Goal: Task Accomplishment & Management: Complete application form

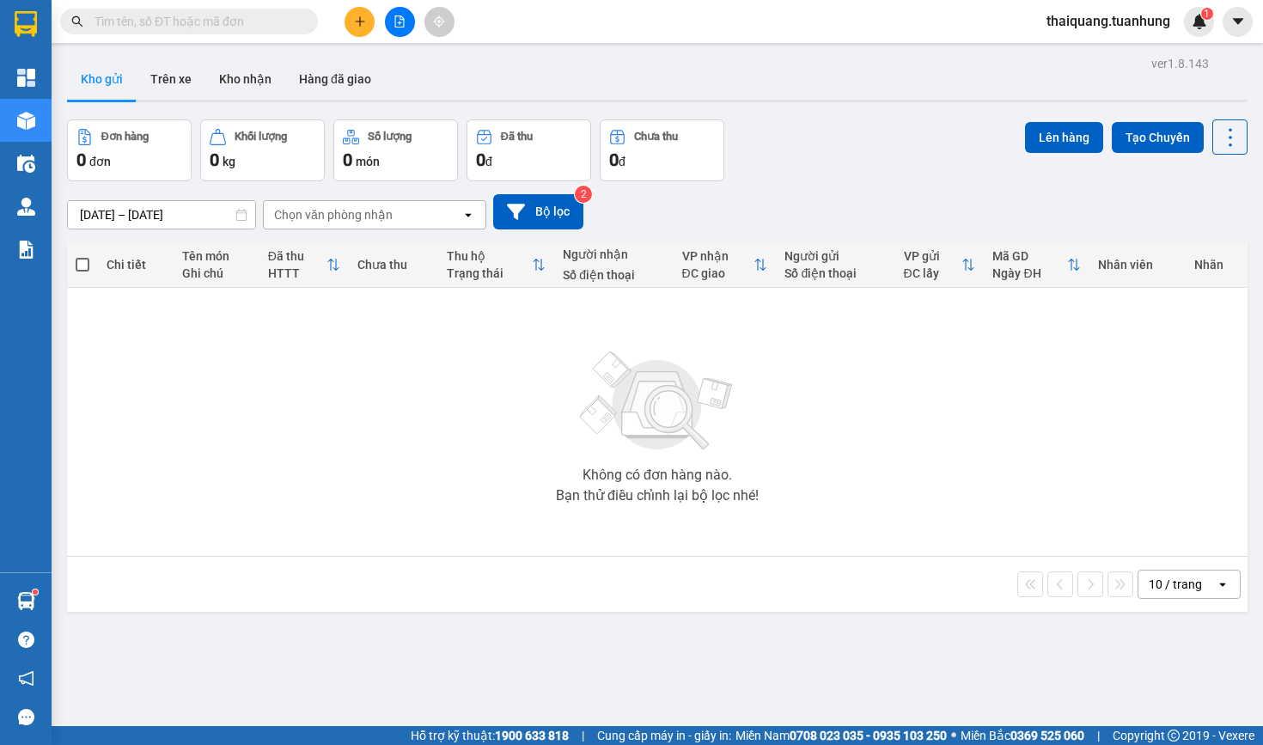
click at [236, 22] on input "text" at bounding box center [195, 21] width 203 height 19
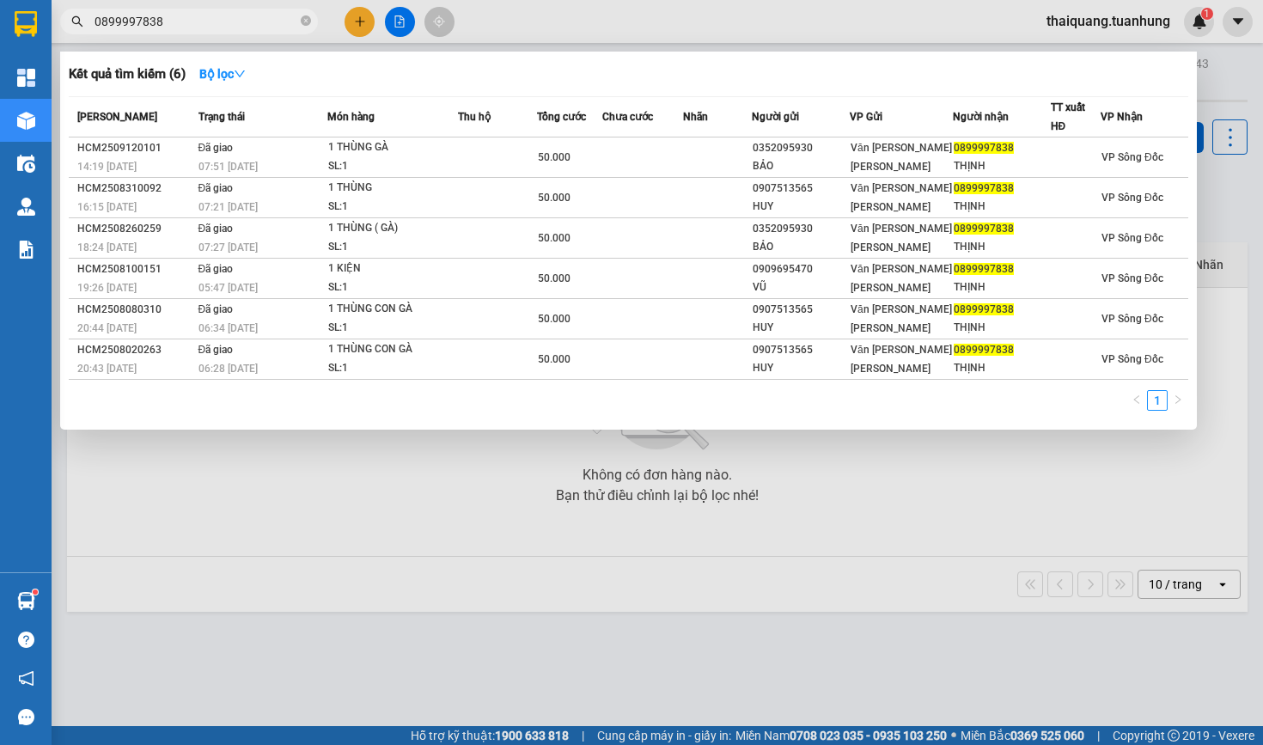
type input "0899997838"
click at [618, 32] on div at bounding box center [631, 372] width 1263 height 745
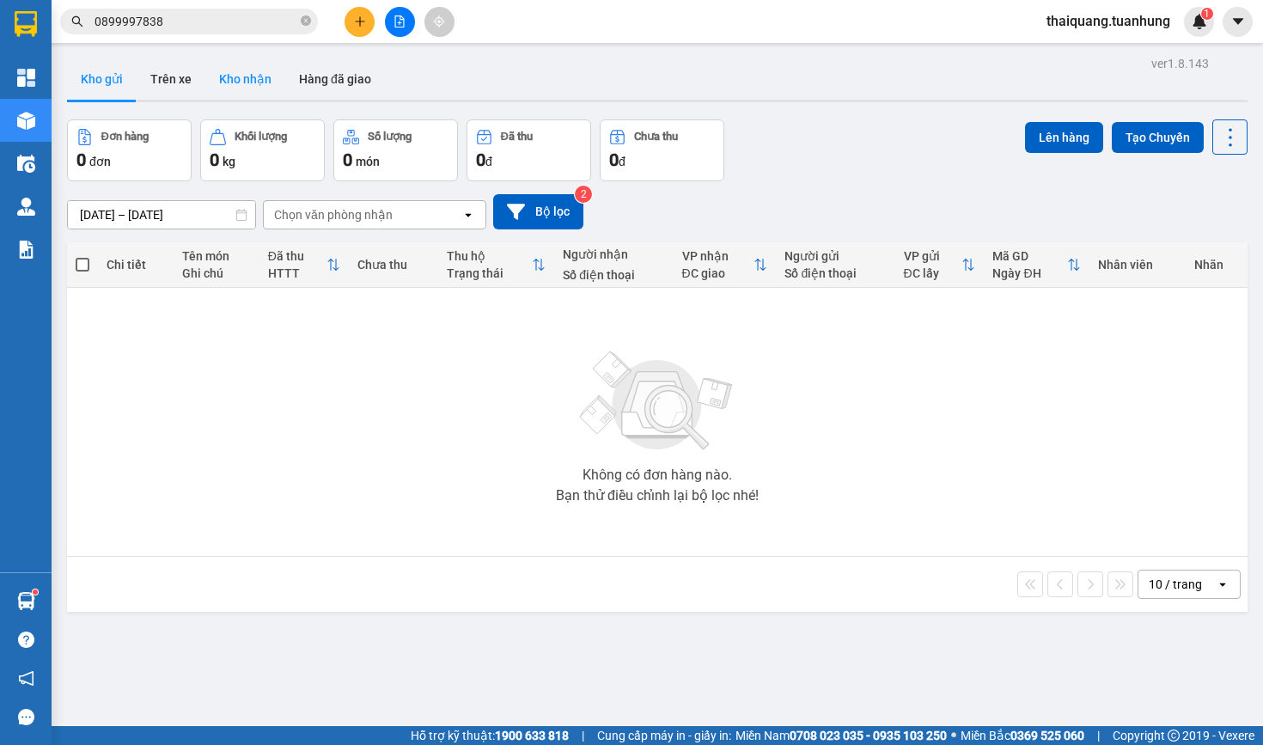
click at [213, 93] on button "Kho nhận" at bounding box center [245, 78] width 80 height 41
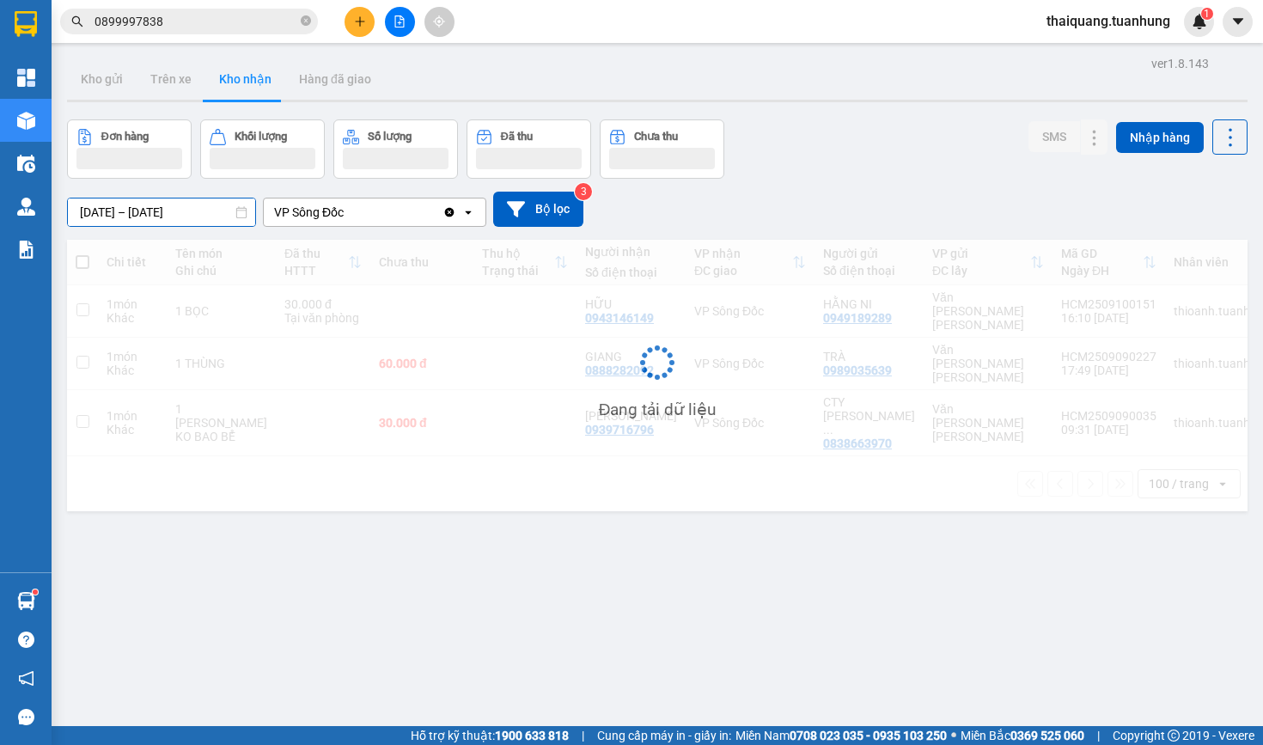
click at [168, 212] on input "01/09/2025 – 13/09/2025" at bounding box center [161, 211] width 187 height 27
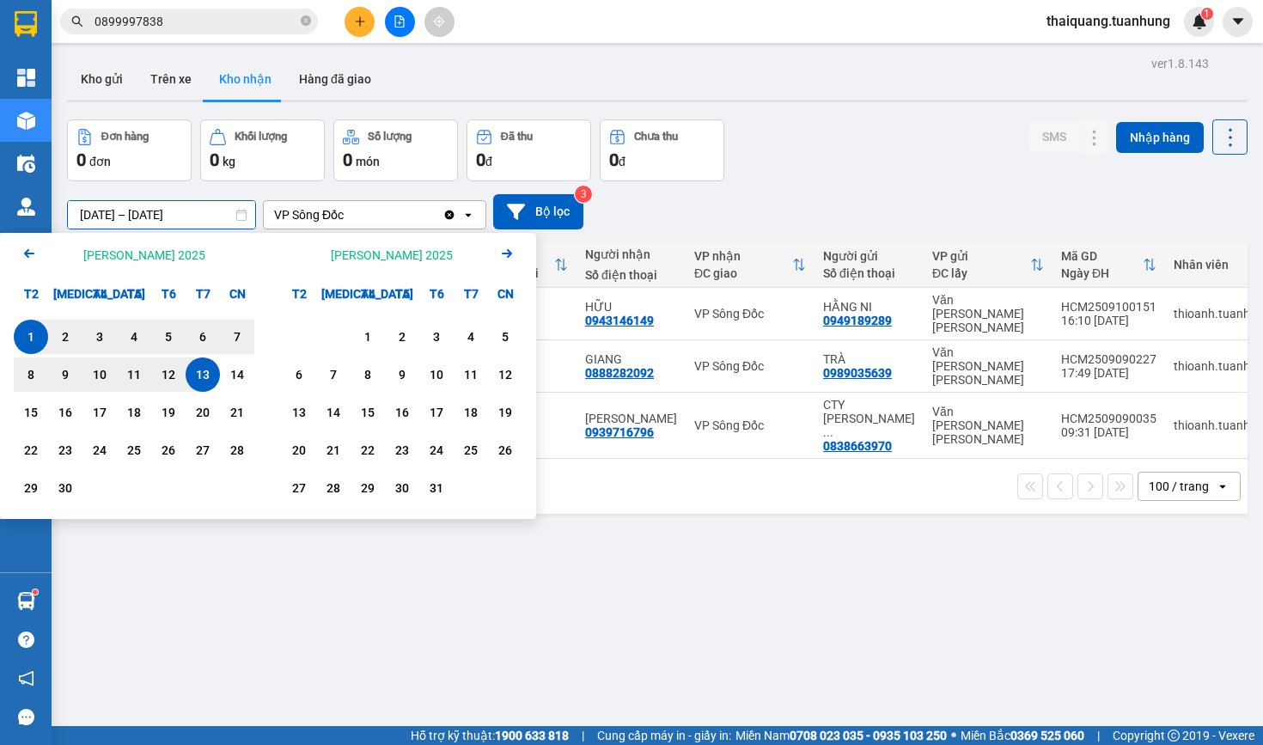
click at [43, 331] on div "1" at bounding box center [31, 337] width 34 height 34
click at [237, 381] on div "14" at bounding box center [237, 374] width 24 height 21
type input "01/09/2025 – 14/09/2025"
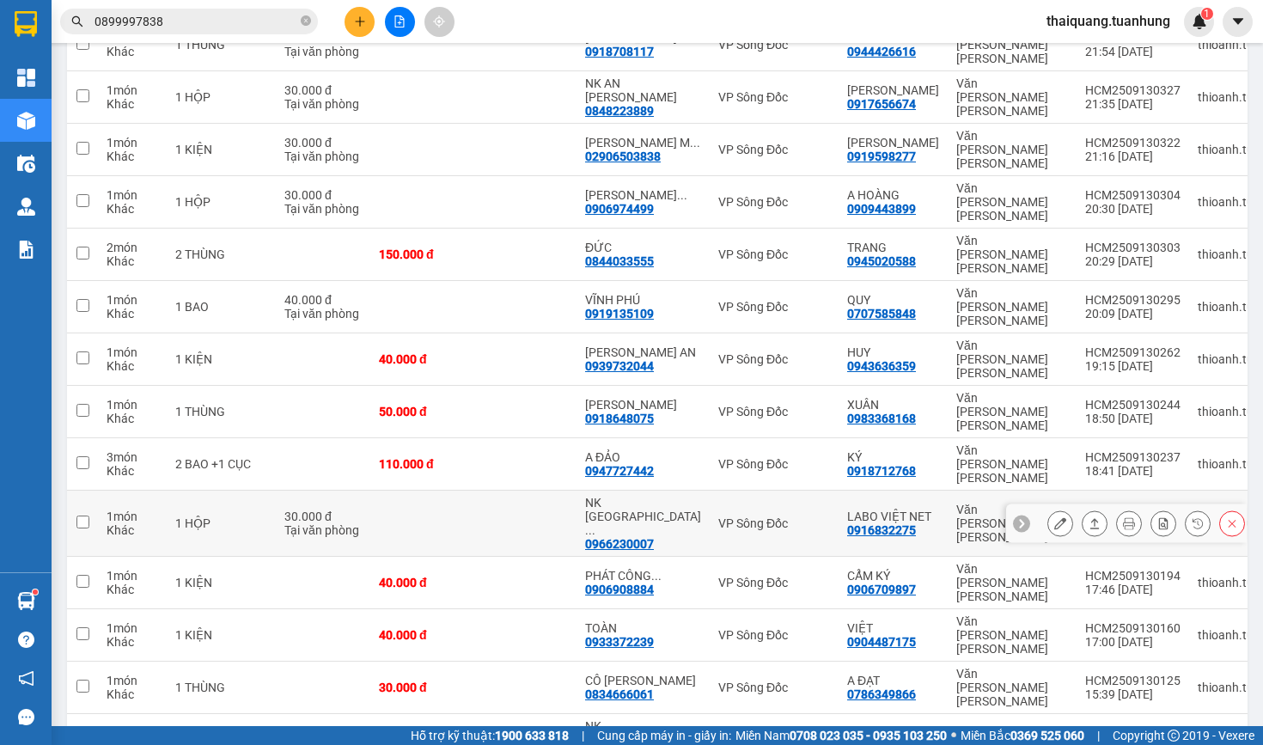
scroll to position [698, 0]
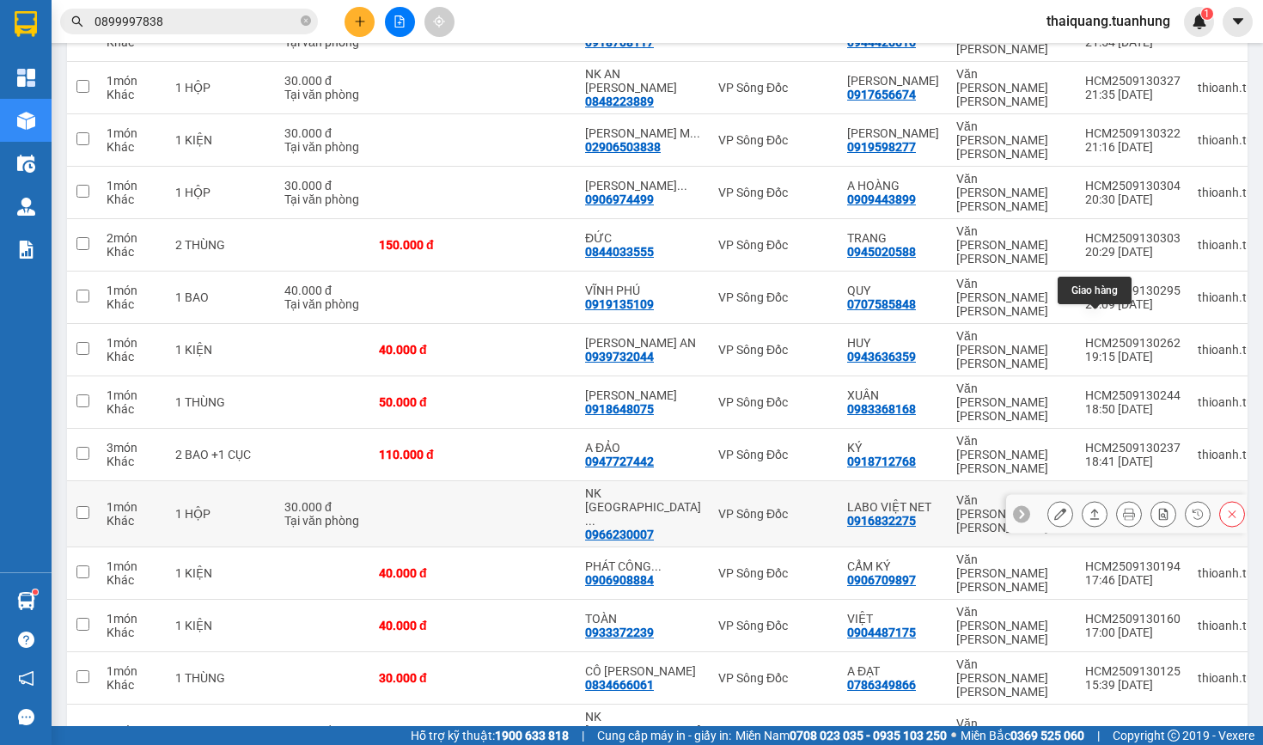
click at [1091, 508] on icon at bounding box center [1094, 514] width 12 height 12
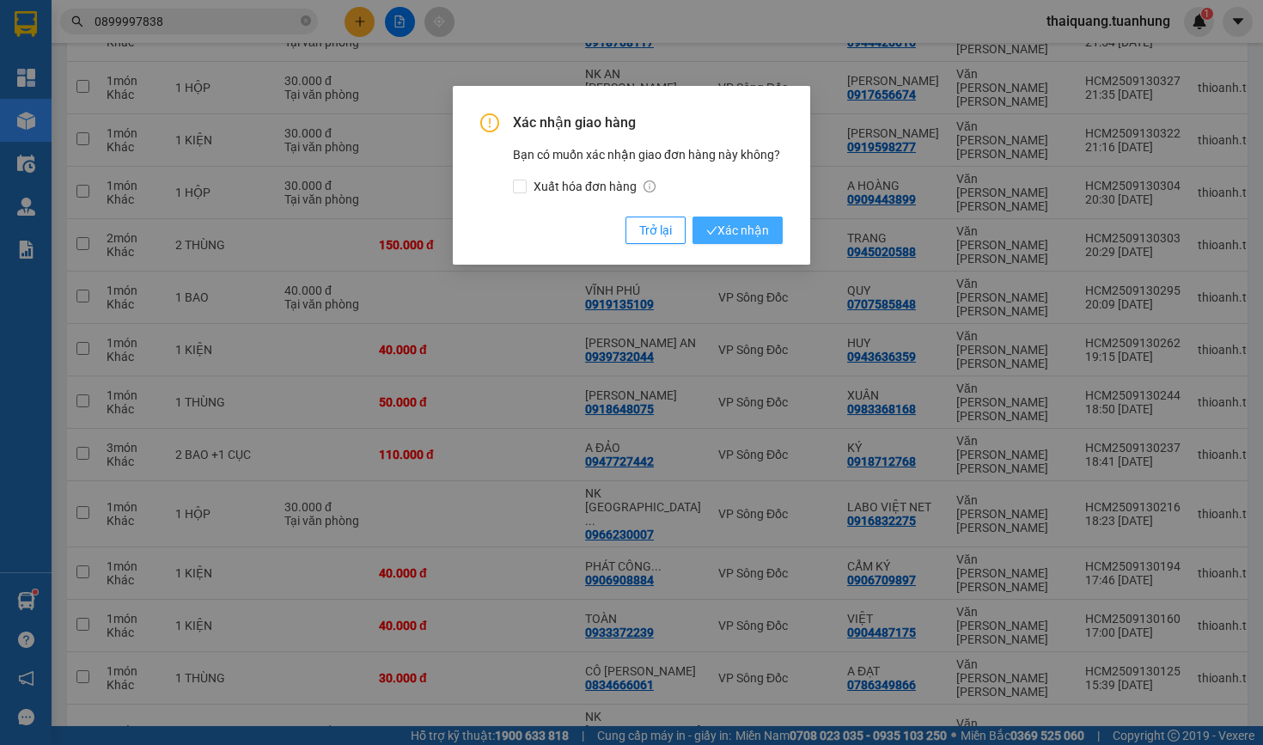
click at [738, 228] on span "Xác nhận" at bounding box center [737, 230] width 63 height 19
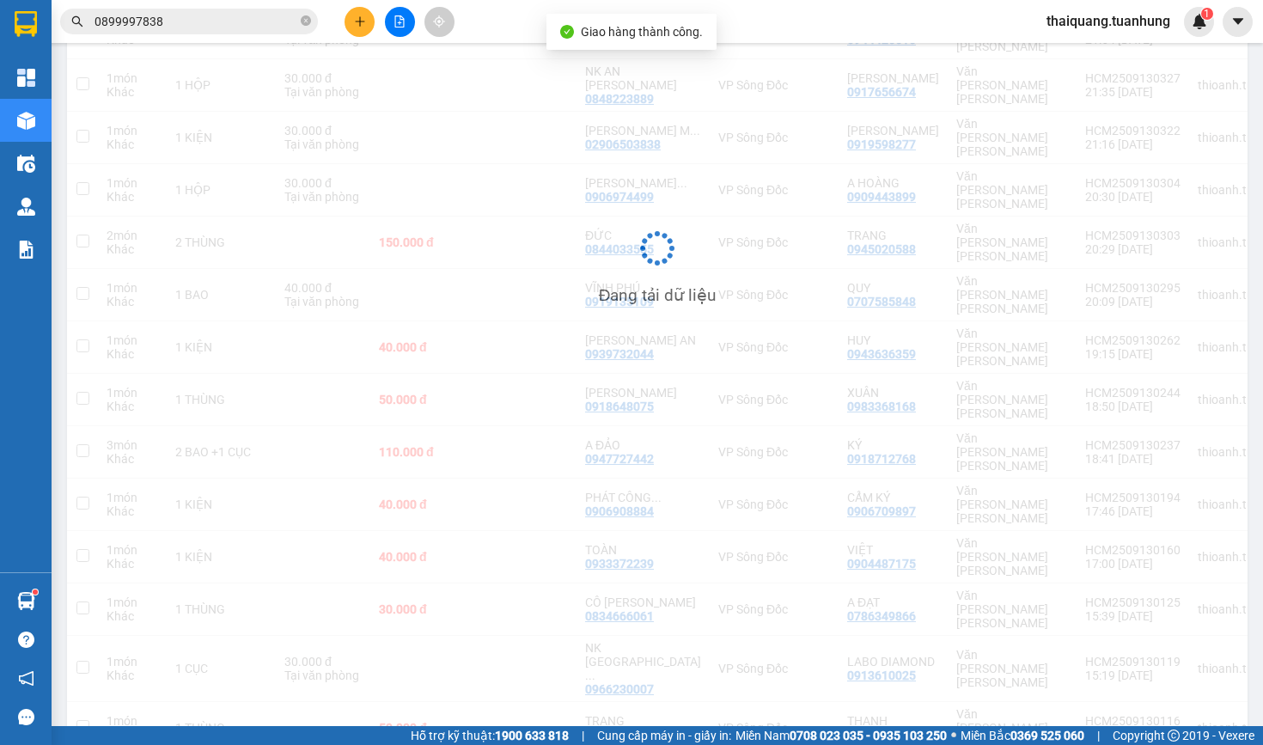
scroll to position [697, 0]
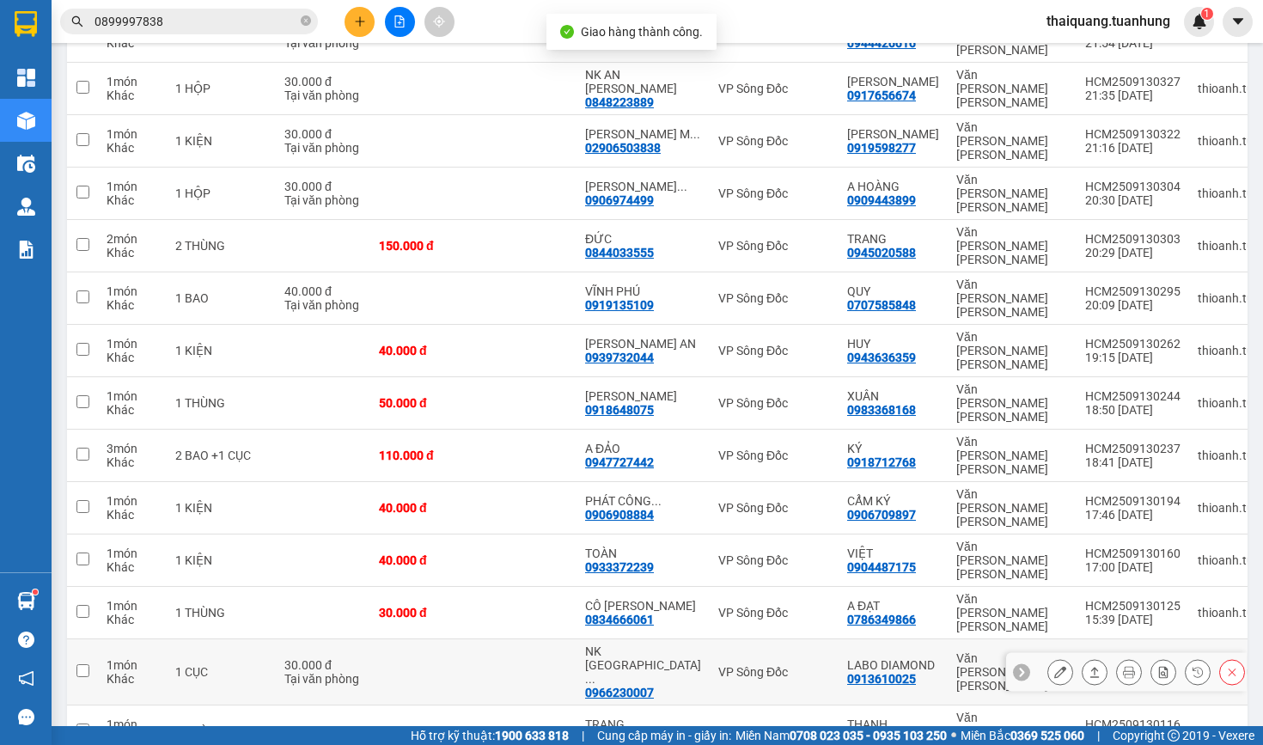
click at [1098, 666] on icon at bounding box center [1094, 672] width 12 height 12
click at [1092, 667] on icon at bounding box center [1094, 672] width 9 height 10
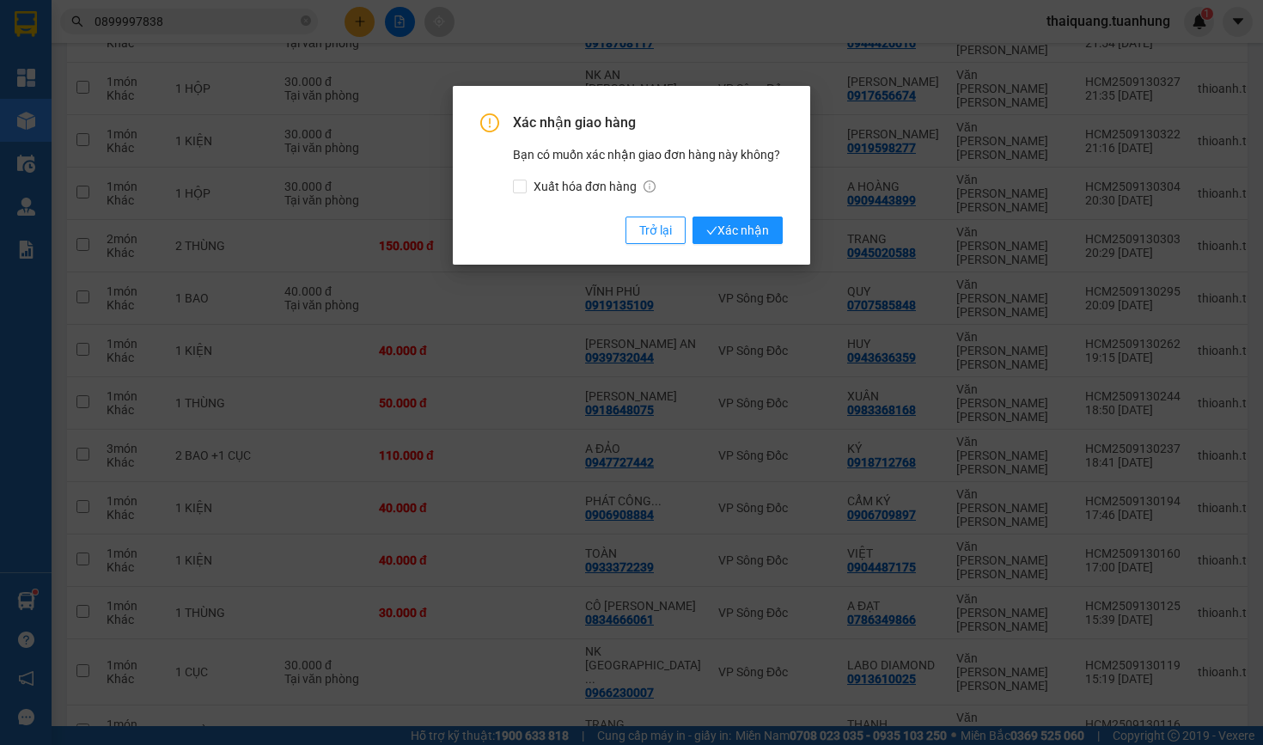
click at [753, 222] on span "Xác nhận" at bounding box center [737, 230] width 63 height 19
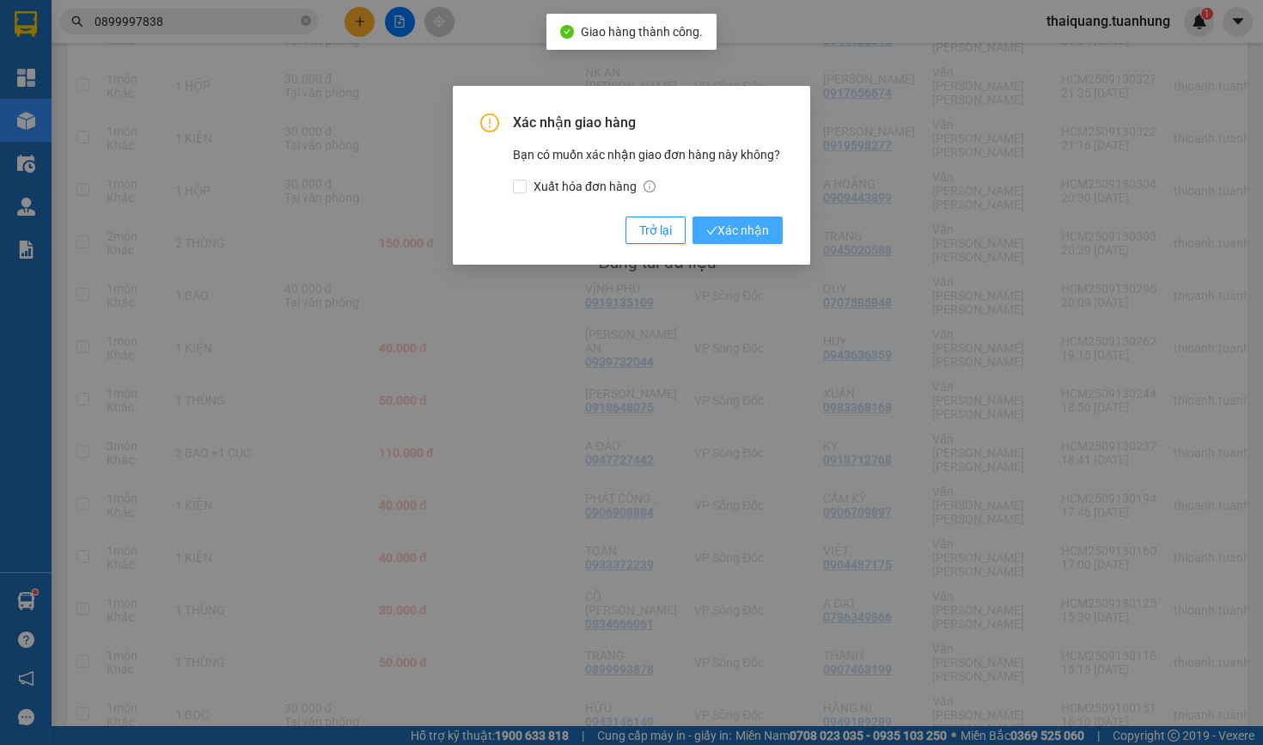
scroll to position [643, 0]
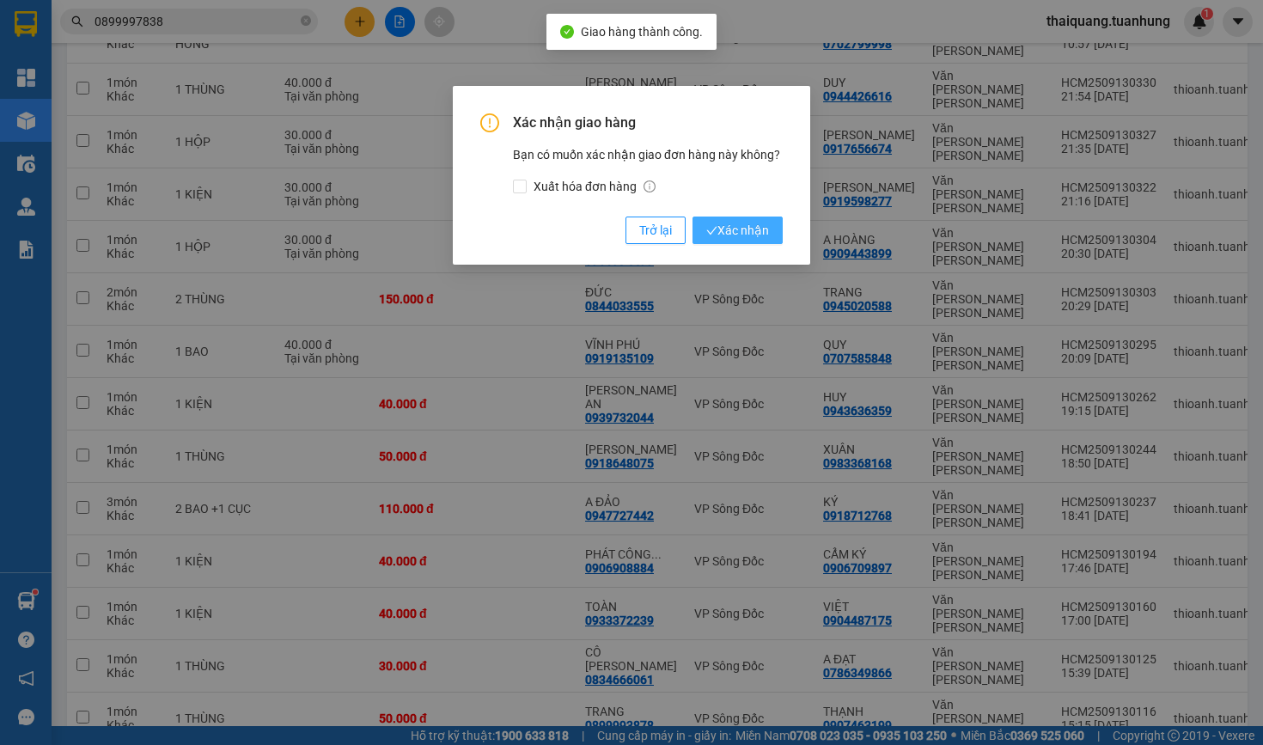
click at [722, 238] on span "Xác nhận" at bounding box center [737, 230] width 63 height 19
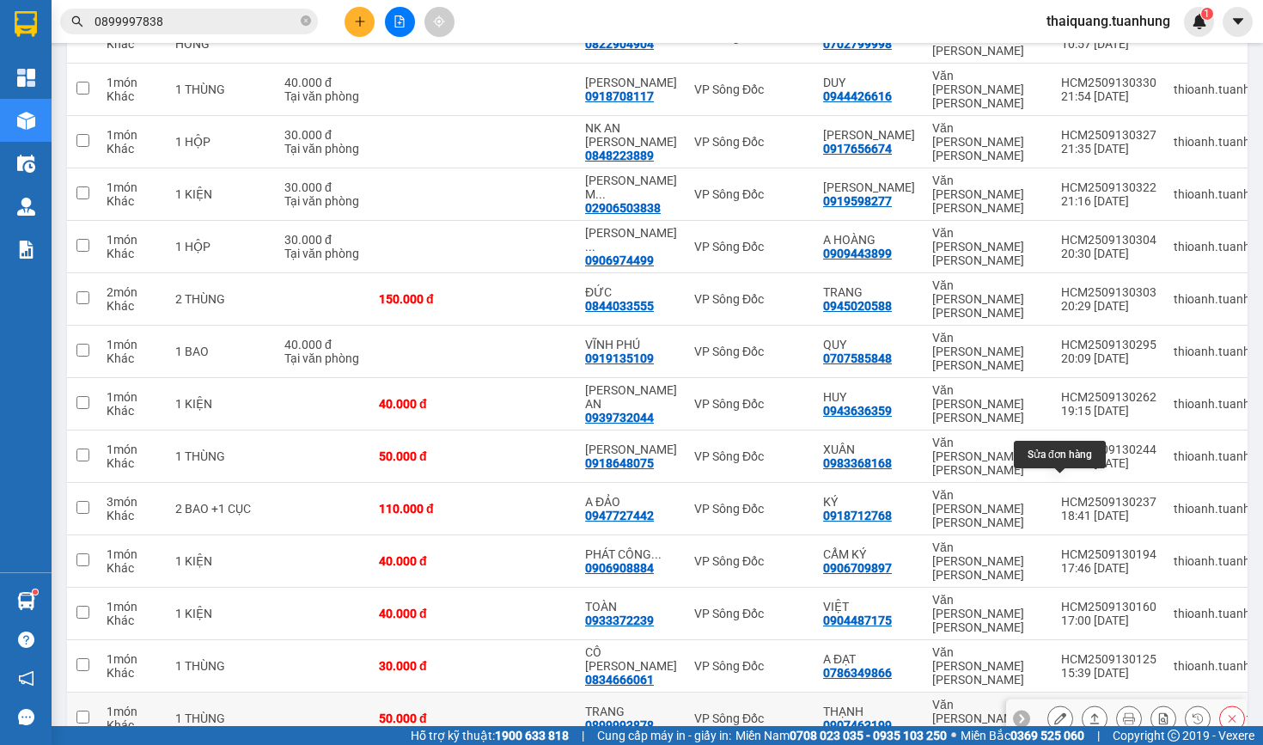
click at [1055, 712] on icon at bounding box center [1060, 718] width 12 height 12
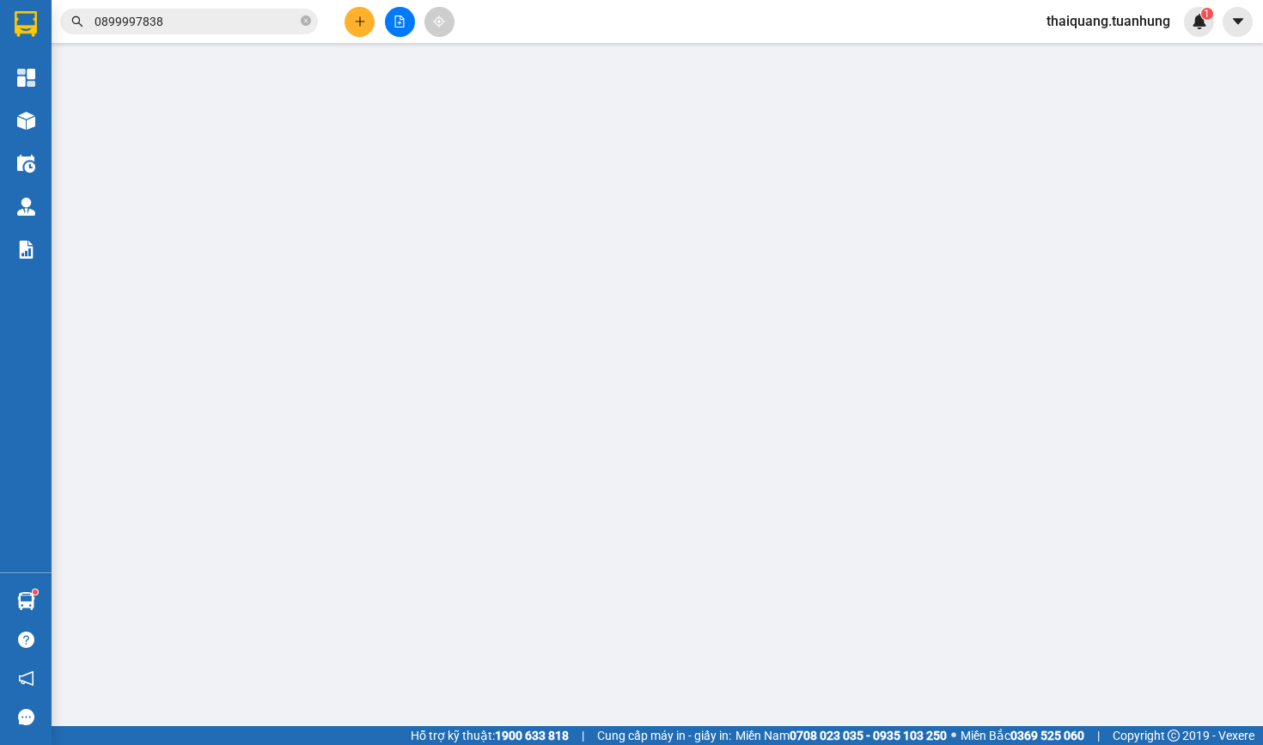
type input "0907463199"
type input "THẠNH"
type input "0899993878"
type input "TRANG"
type input "50.000"
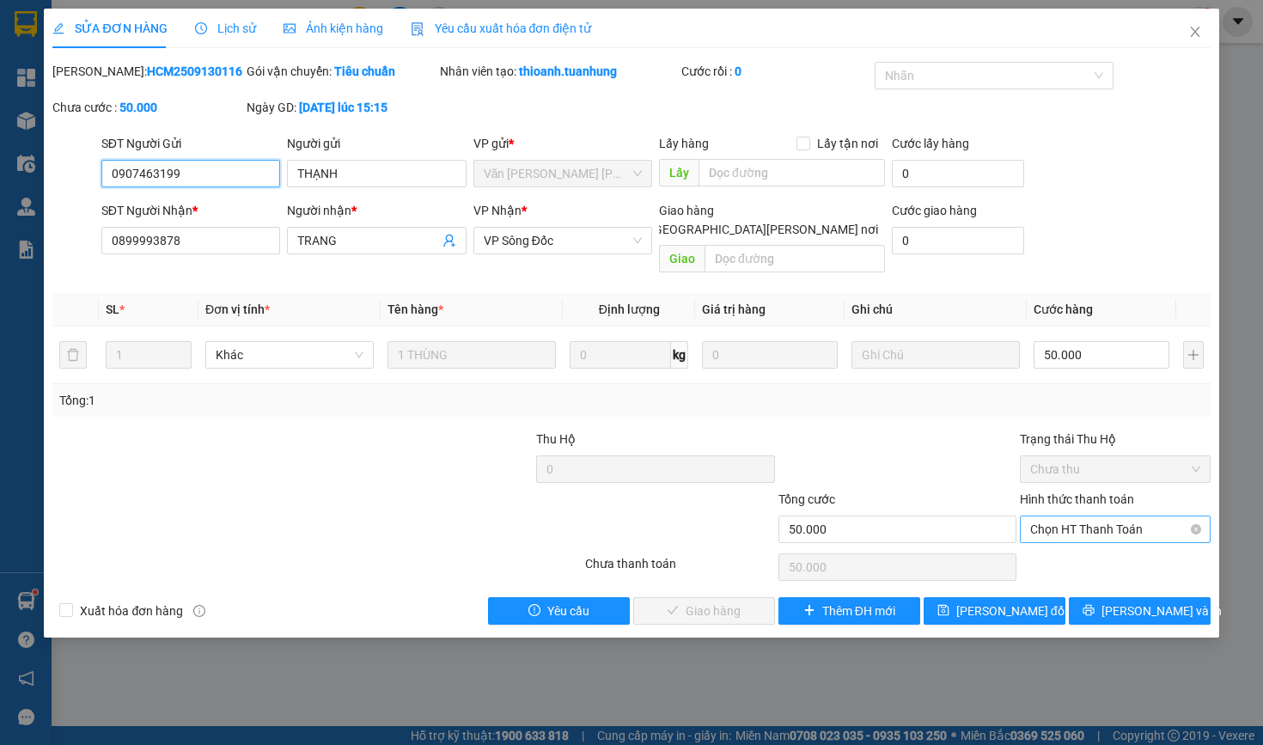
click at [1053, 533] on span "Chọn HT Thanh Toán" at bounding box center [1114, 529] width 169 height 26
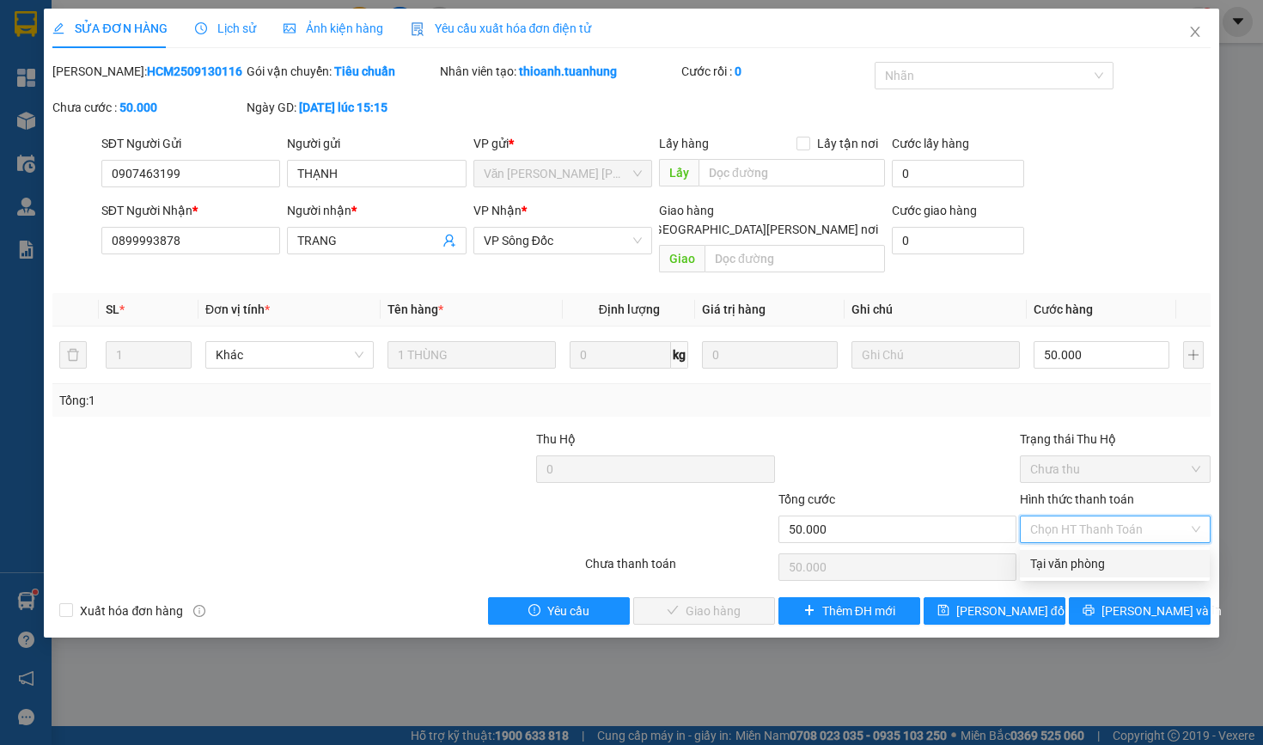
click at [1047, 559] on div "Tại văn phòng" at bounding box center [1114, 563] width 169 height 19
type input "0"
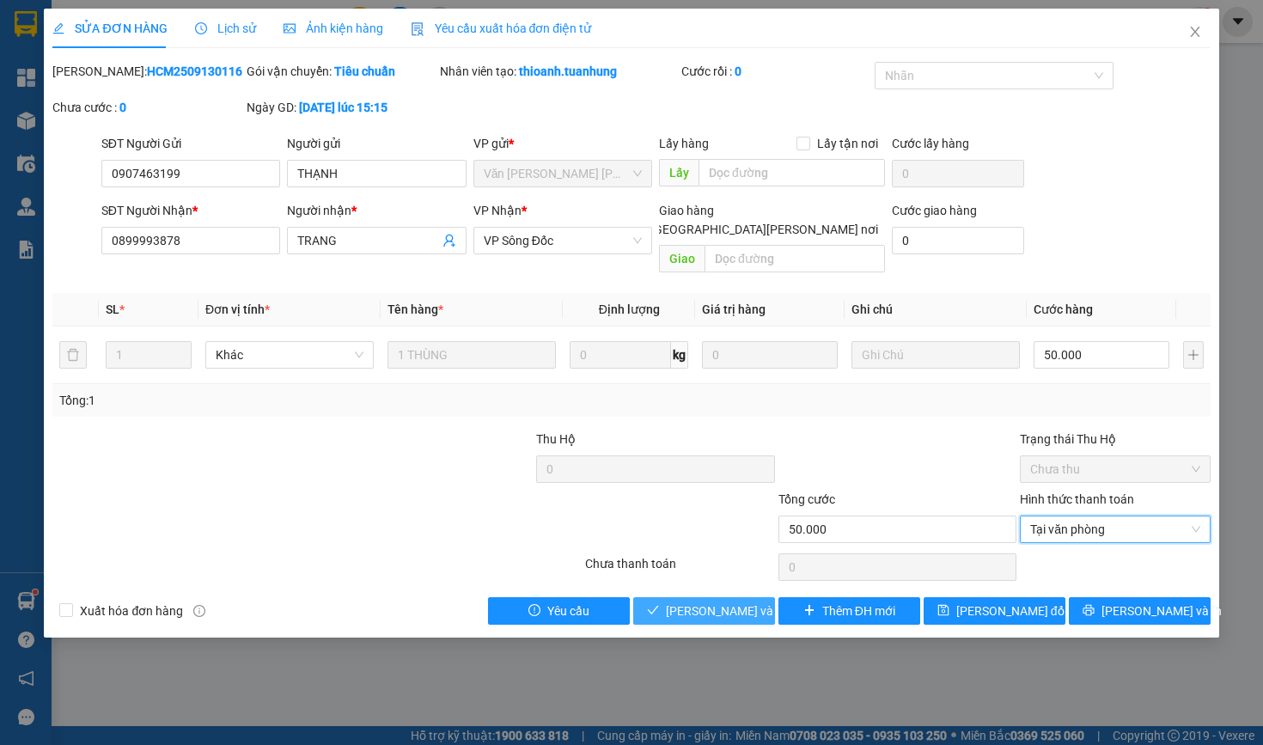
click at [712, 602] on span "[PERSON_NAME] và Giao hàng" at bounding box center [782, 610] width 232 height 19
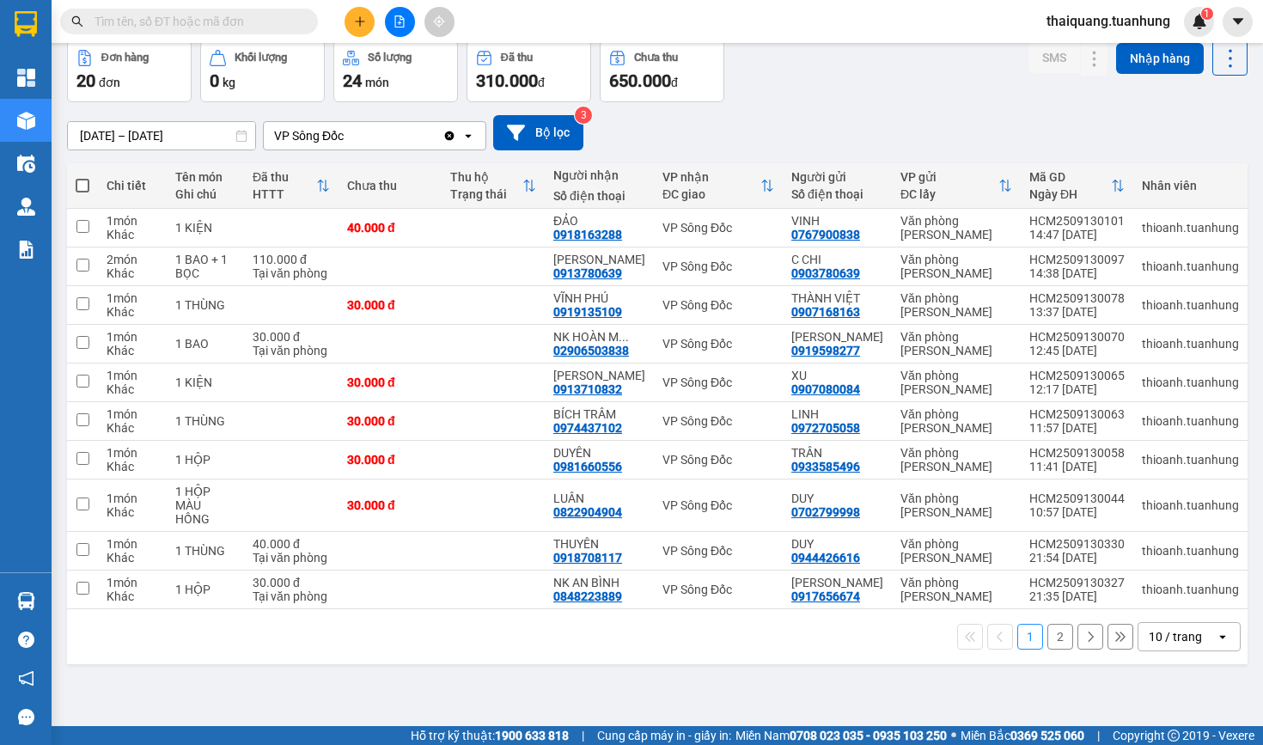
click at [1178, 645] on div "10 / trang" at bounding box center [1175, 636] width 53 height 17
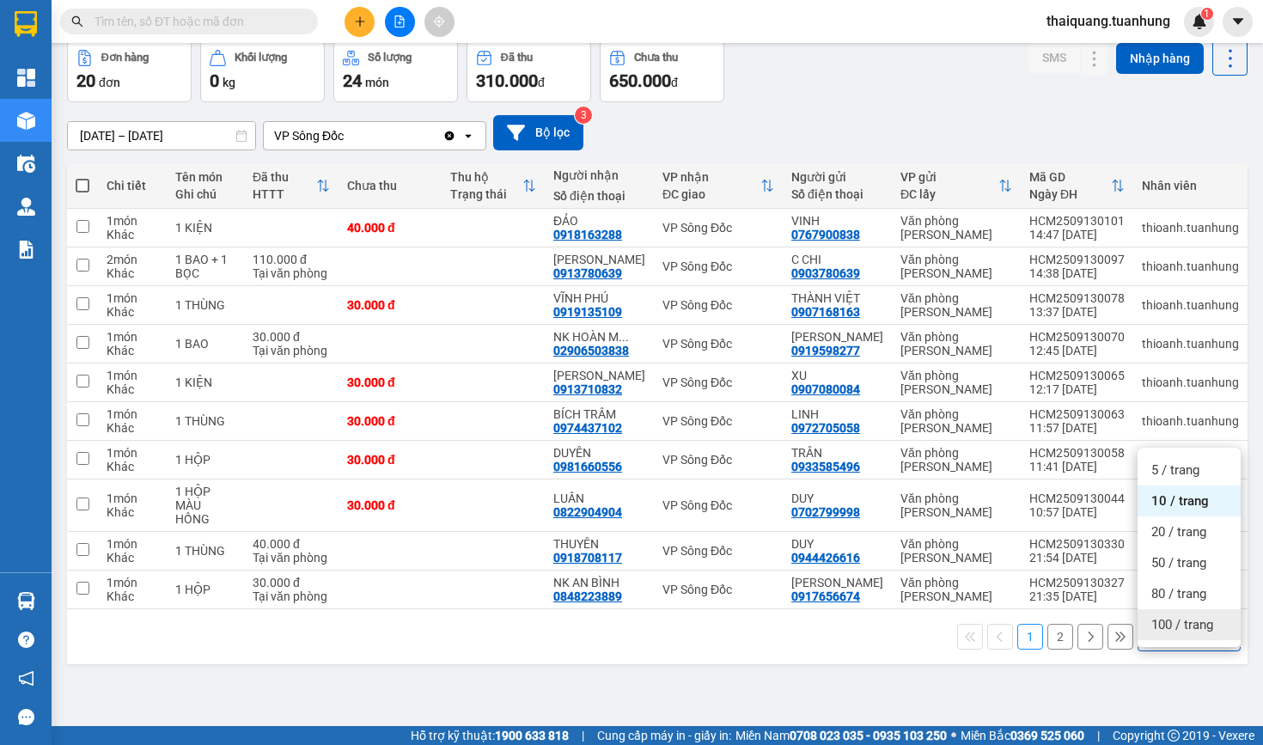
click at [1162, 618] on span "100 / trang" at bounding box center [1182, 624] width 62 height 17
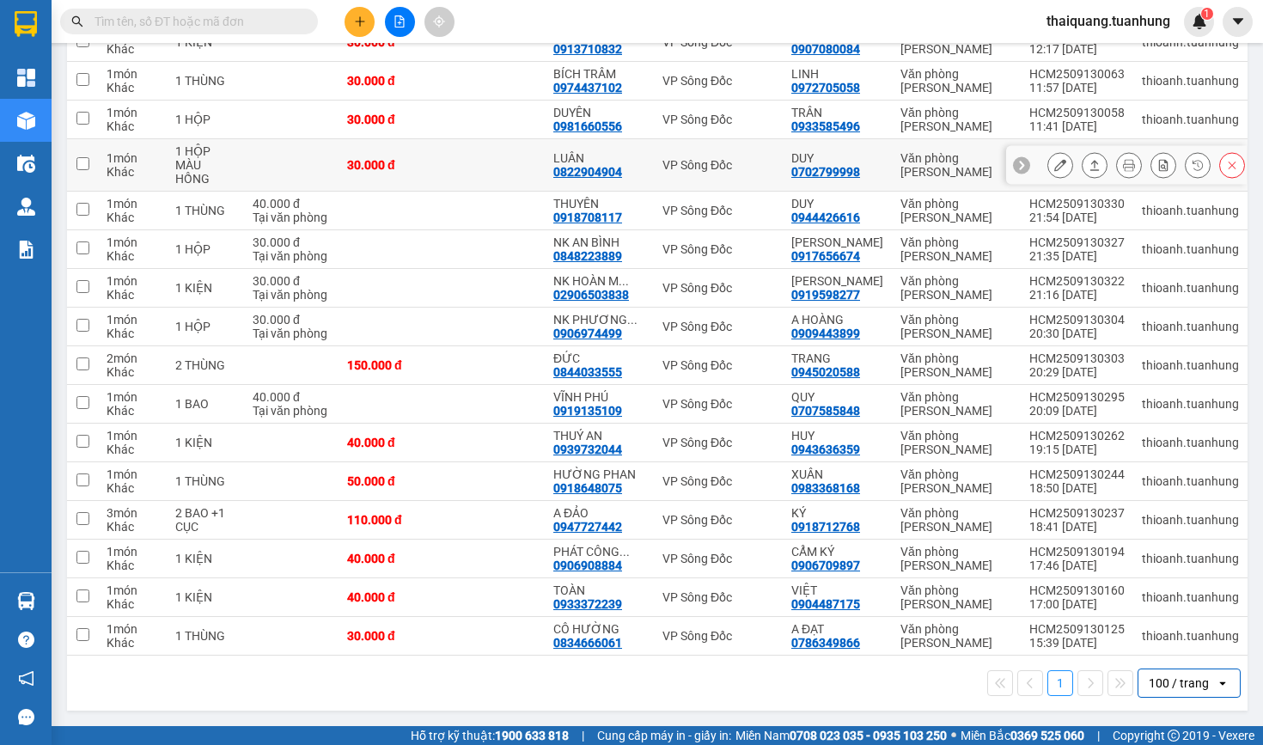
scroll to position [462, 0]
click at [260, 25] on input "text" at bounding box center [195, 21] width 203 height 19
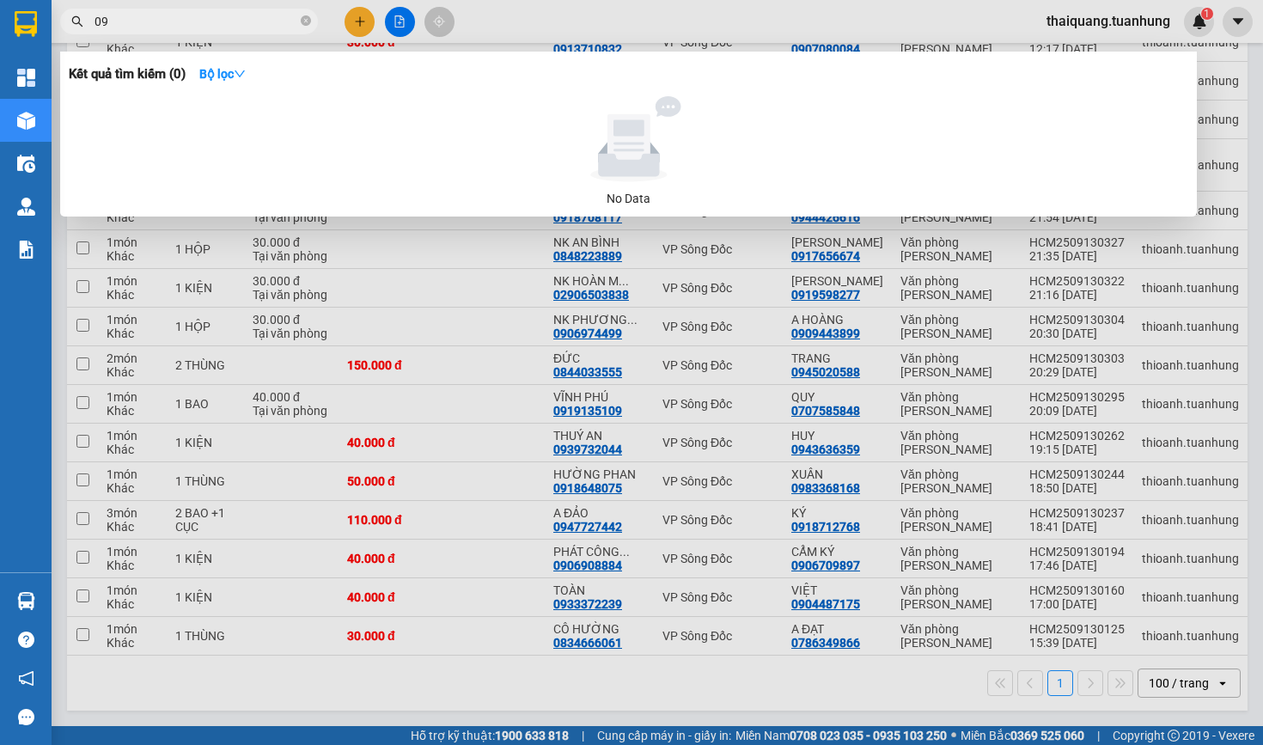
type input "09"
click at [1051, 586] on div at bounding box center [631, 372] width 1263 height 745
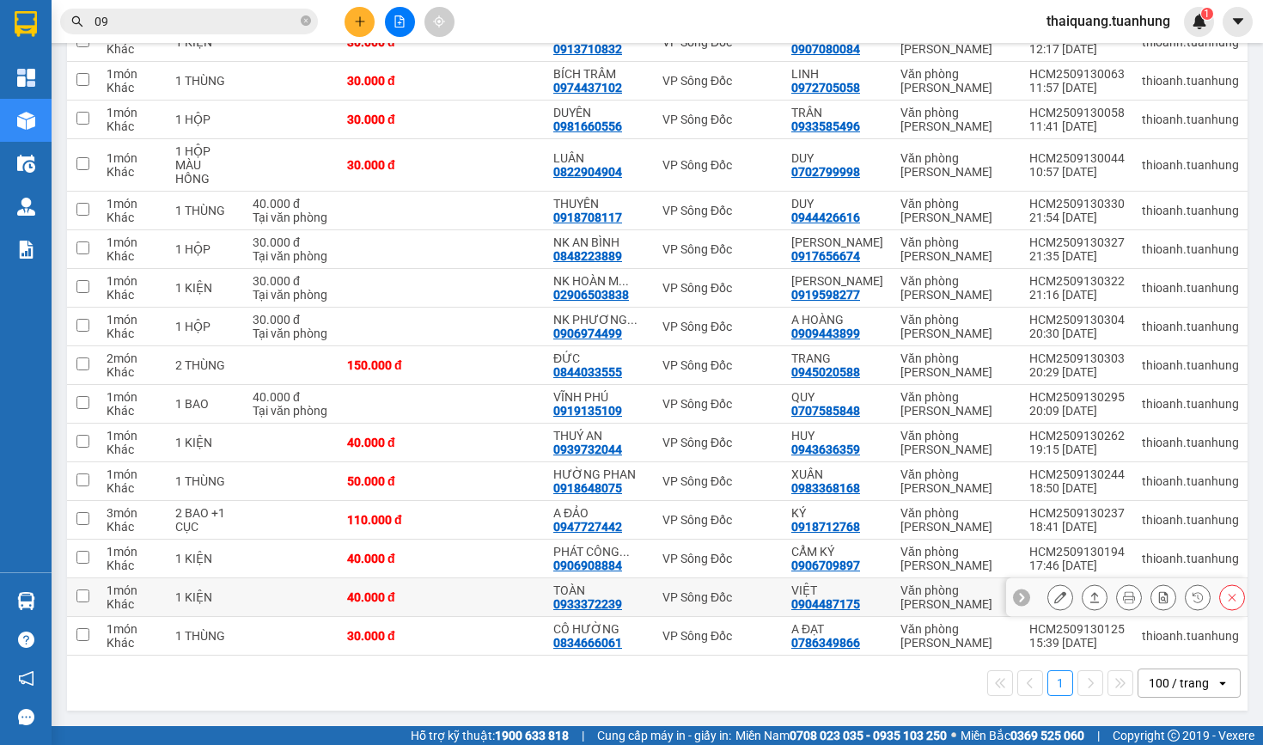
click at [1065, 591] on icon at bounding box center [1060, 597] width 12 height 12
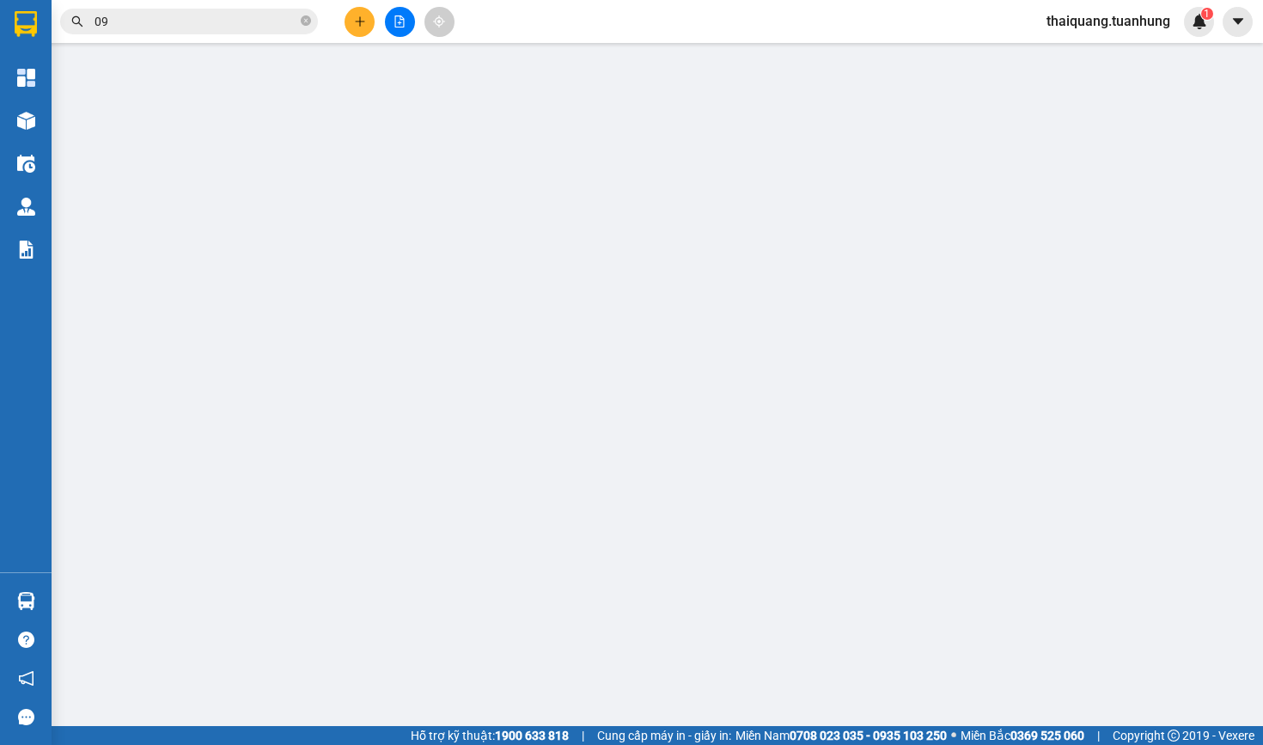
type input "0904487175"
type input "VIỆT"
type input "0933372239"
type input "TOÀN"
type input "40.000"
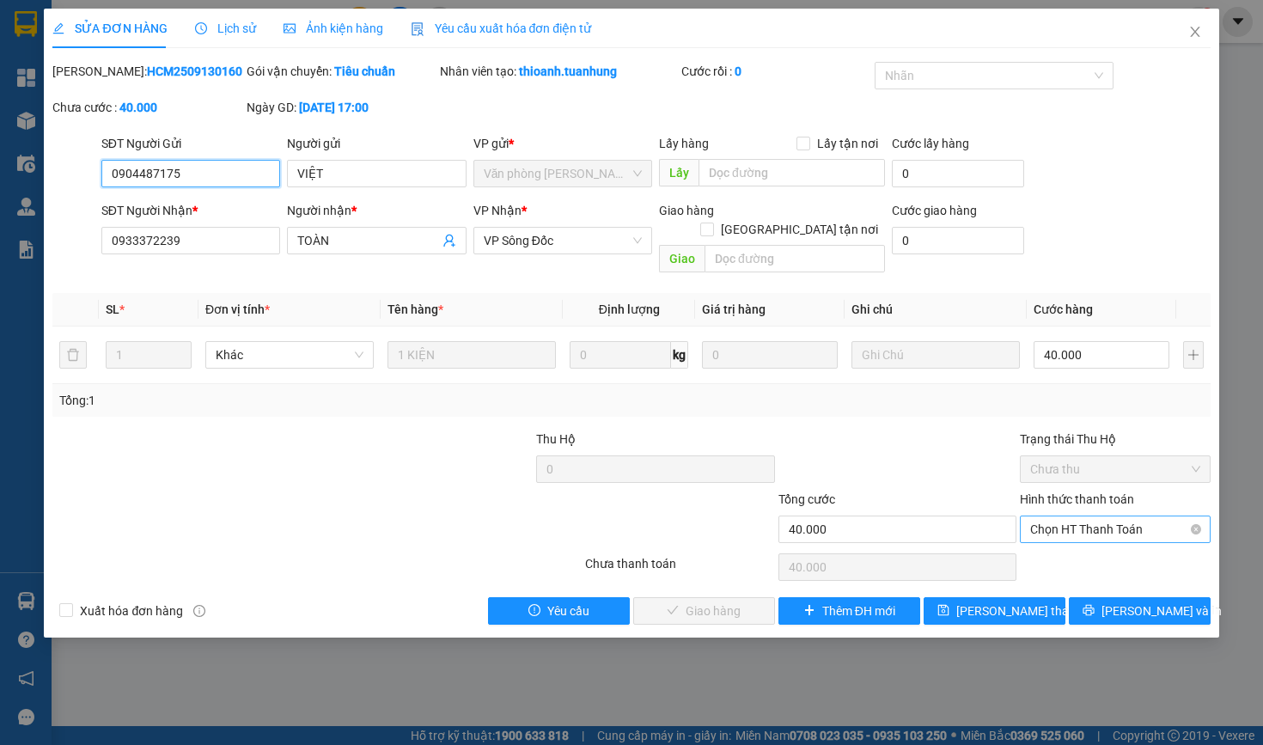
click at [1075, 535] on span "Chọn HT Thanh Toán" at bounding box center [1114, 529] width 169 height 26
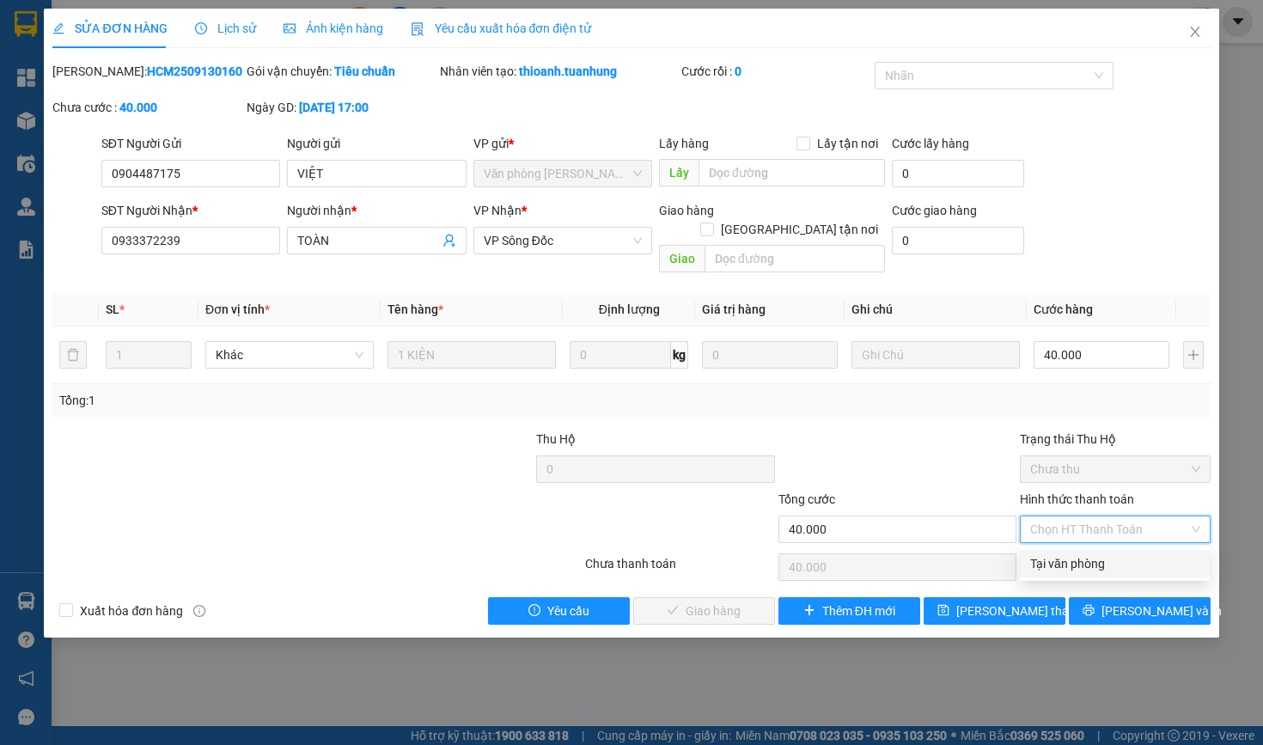
click at [1055, 561] on div "Tại văn phòng" at bounding box center [1114, 563] width 169 height 19
type input "0"
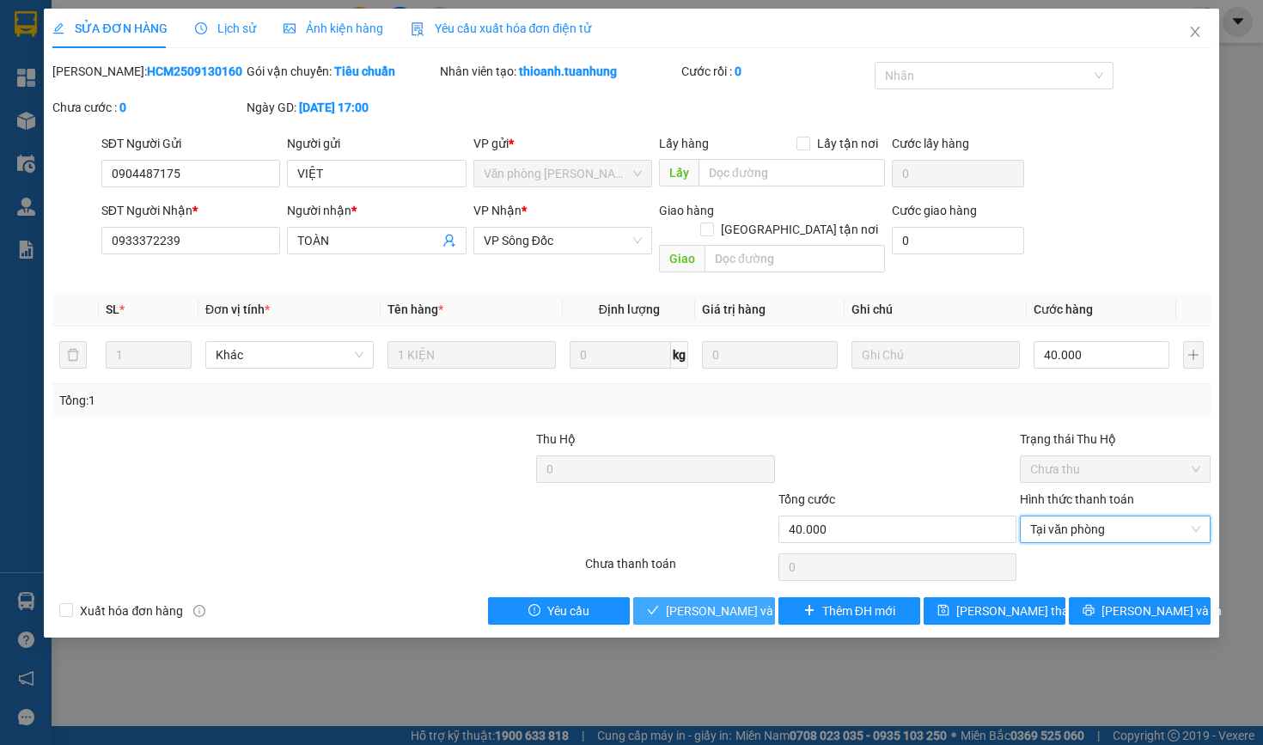
click at [749, 608] on span "[PERSON_NAME] và Giao hàng" at bounding box center [748, 610] width 165 height 19
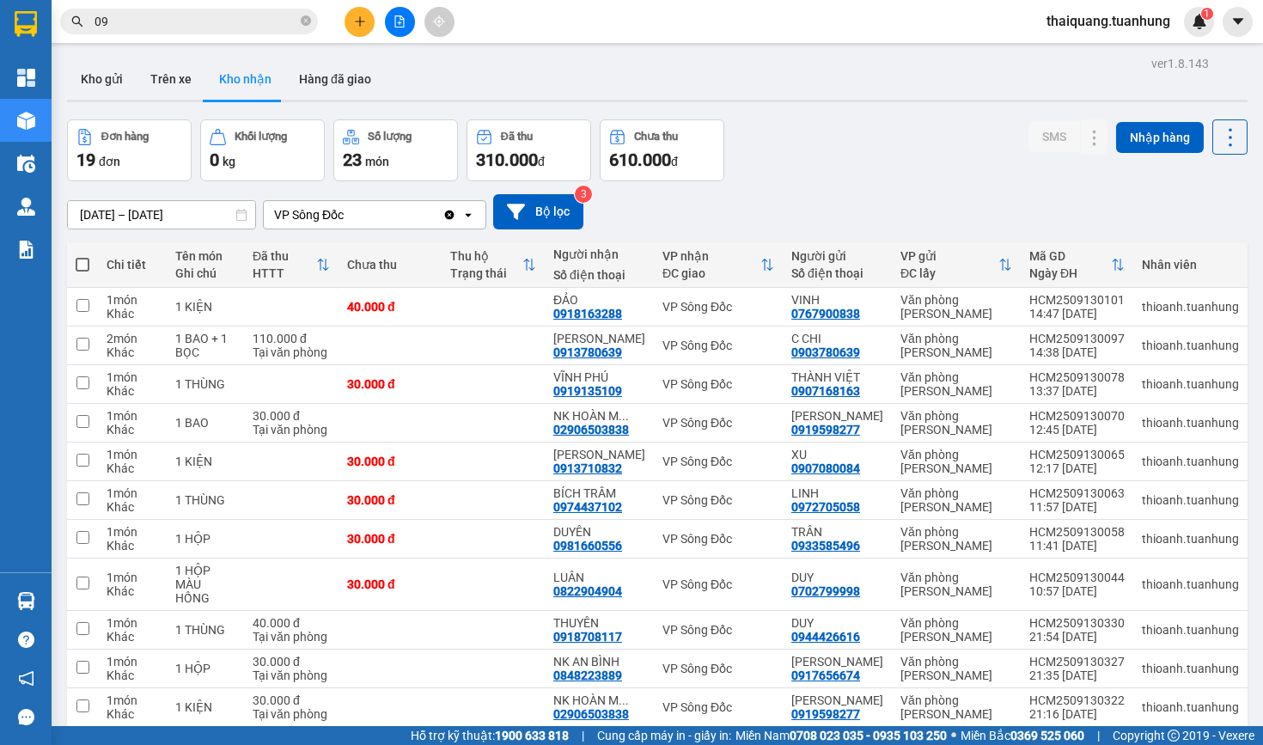
click at [841, 210] on div "[DATE] – [DATE] Press the down arrow key to interact with the calendar and sele…" at bounding box center [657, 211] width 1180 height 35
click at [214, 25] on input "09" at bounding box center [195, 21] width 203 height 19
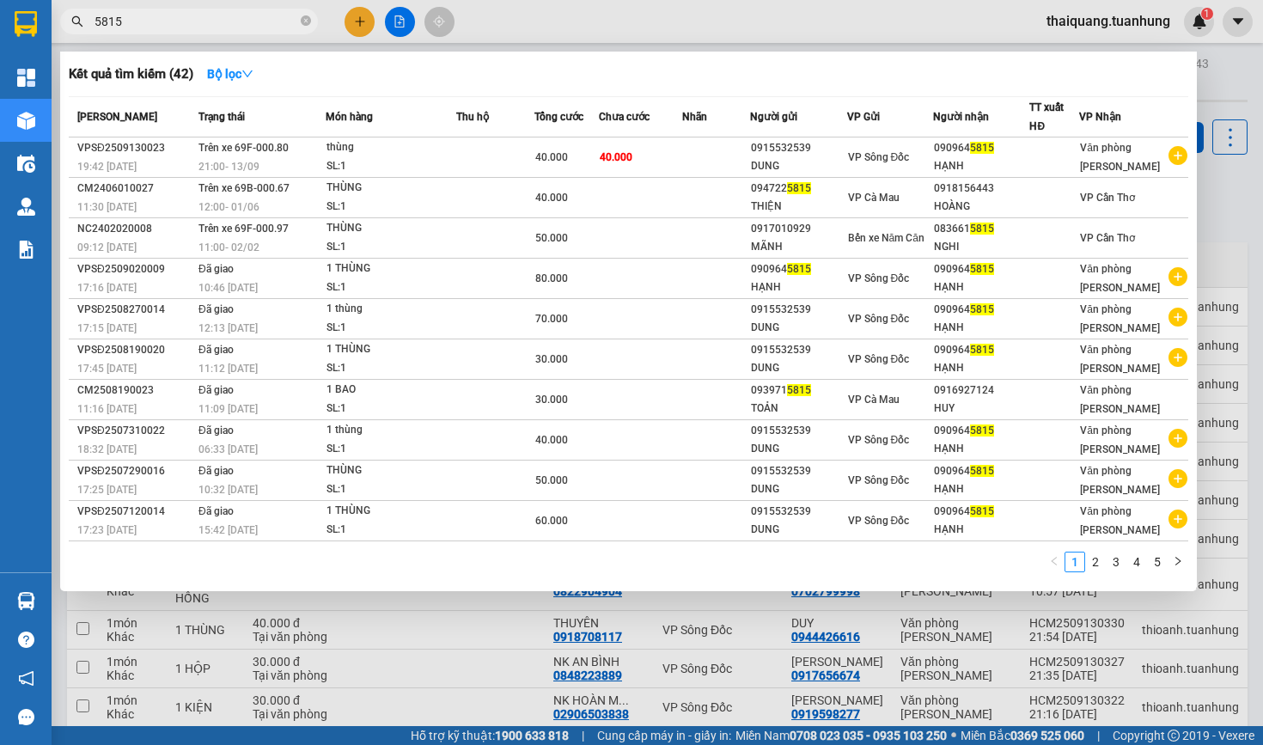
type input "5815"
click at [643, 10] on div at bounding box center [631, 372] width 1263 height 745
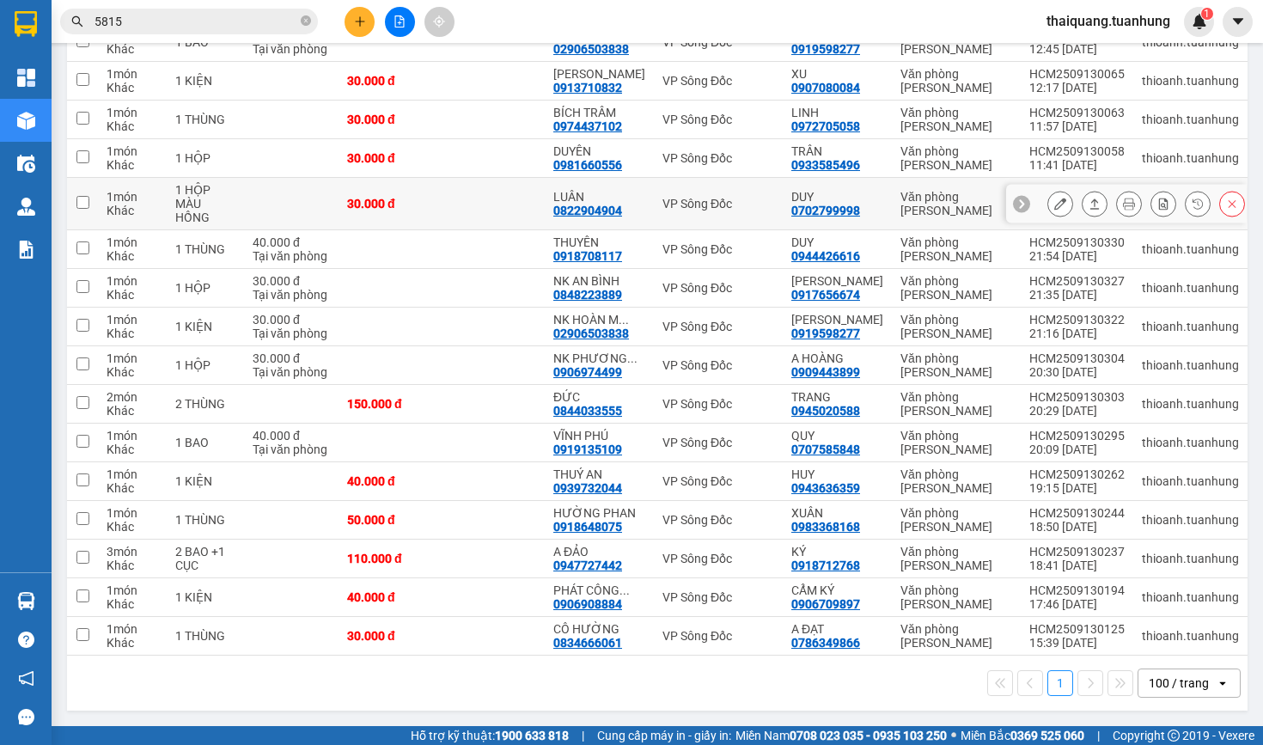
scroll to position [424, 0]
click at [201, 17] on input "5815" at bounding box center [195, 21] width 203 height 19
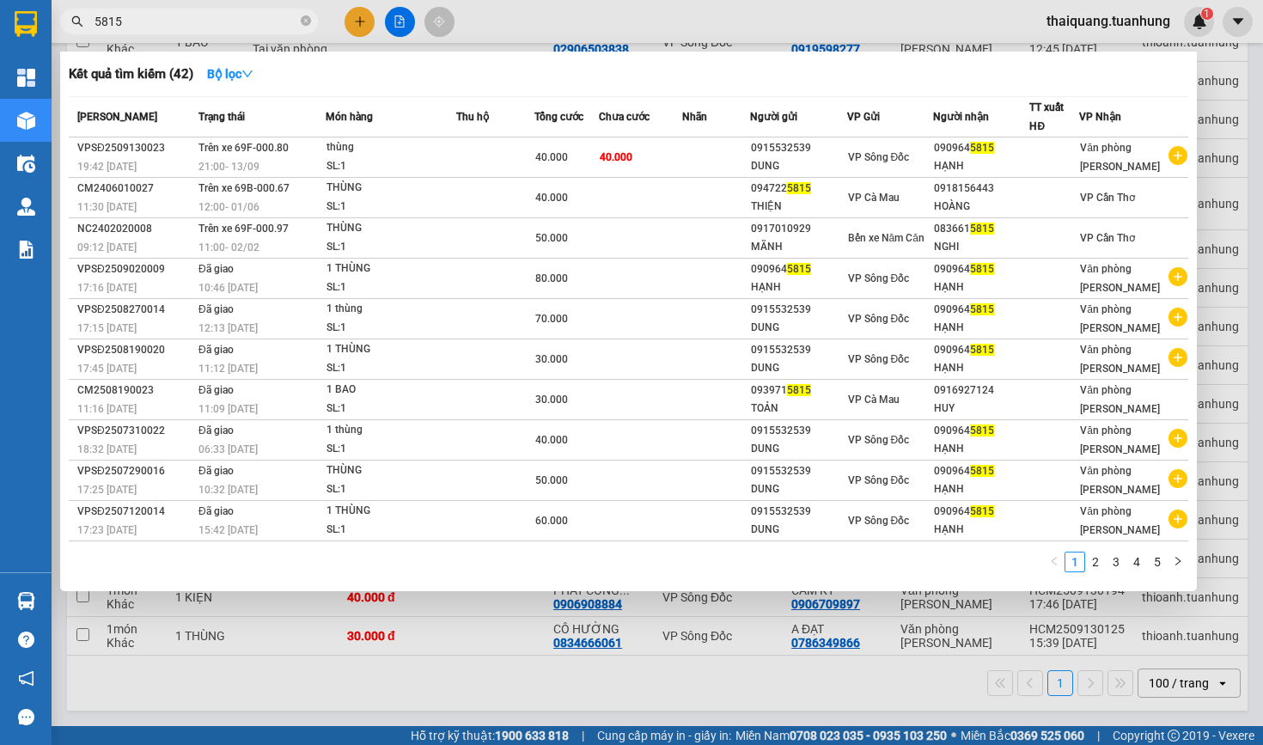
click at [578, 27] on div at bounding box center [631, 372] width 1263 height 745
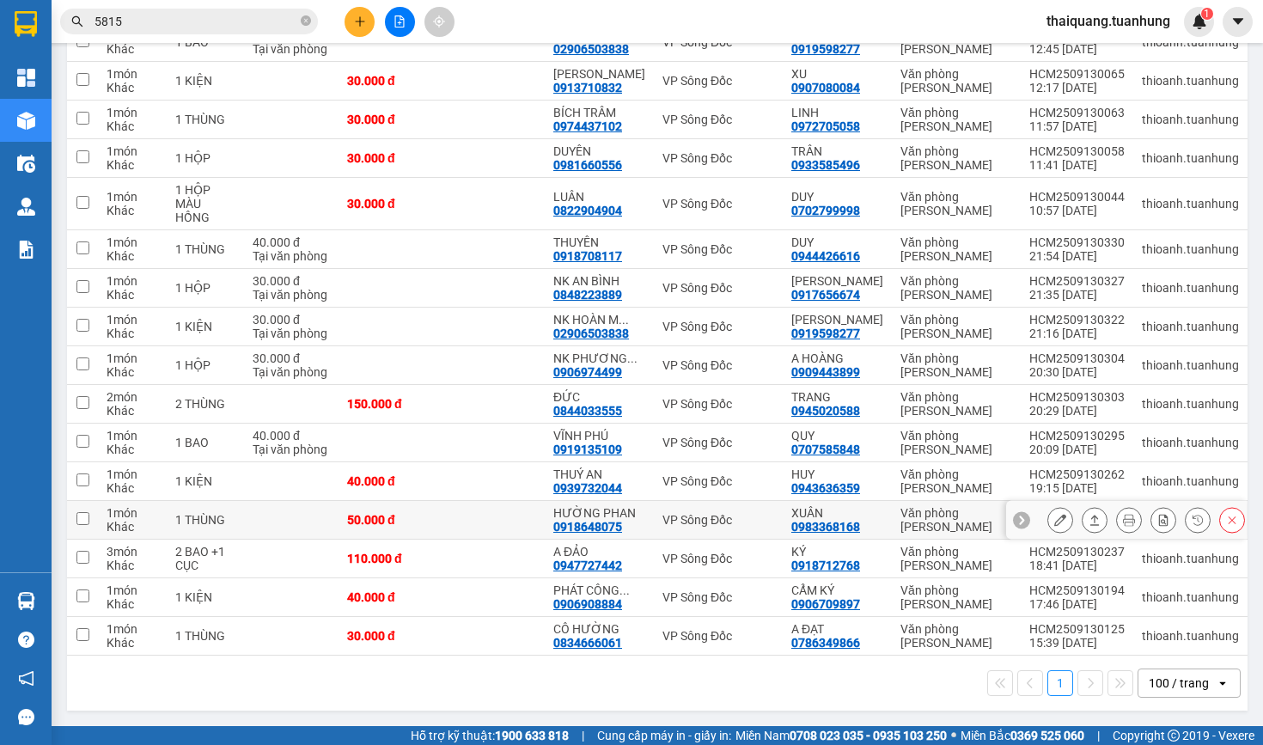
click at [1057, 514] on icon at bounding box center [1060, 520] width 12 height 12
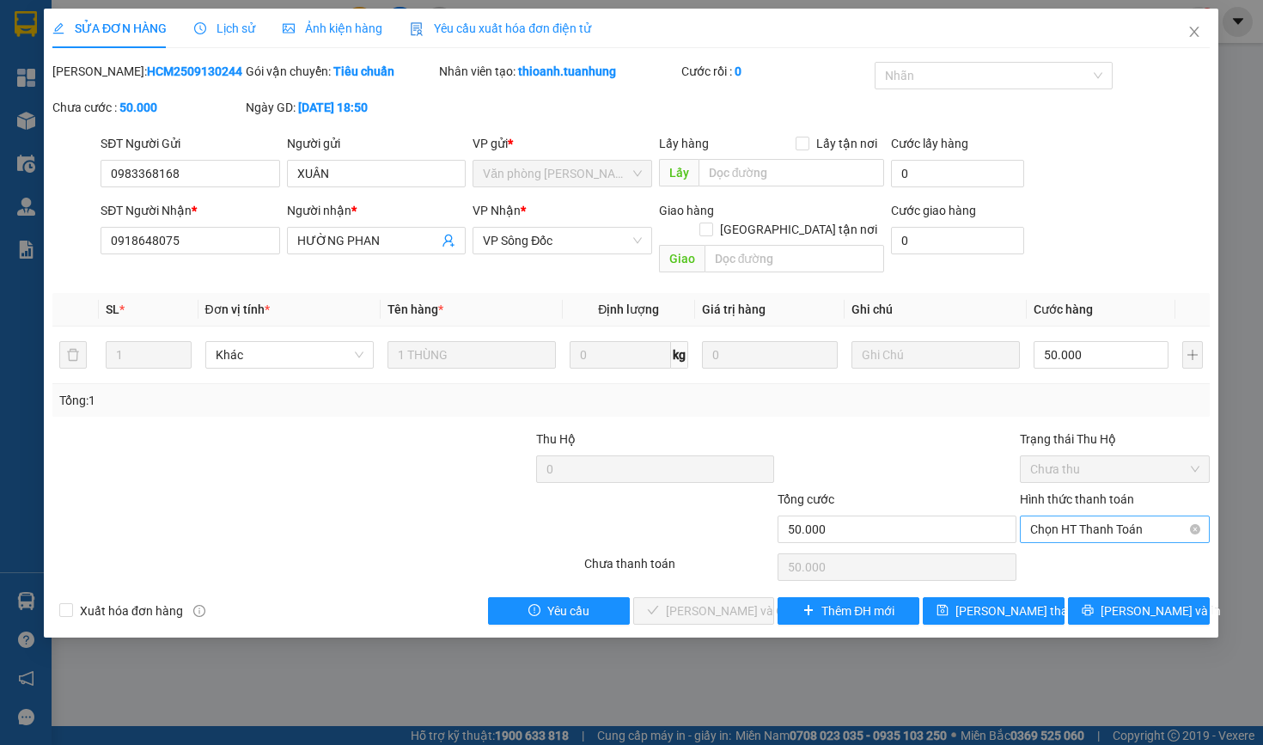
type input "0983368168"
type input "XUÂN"
type input "0918648075"
type input "HƯỜNG PHAN"
type input "50.000"
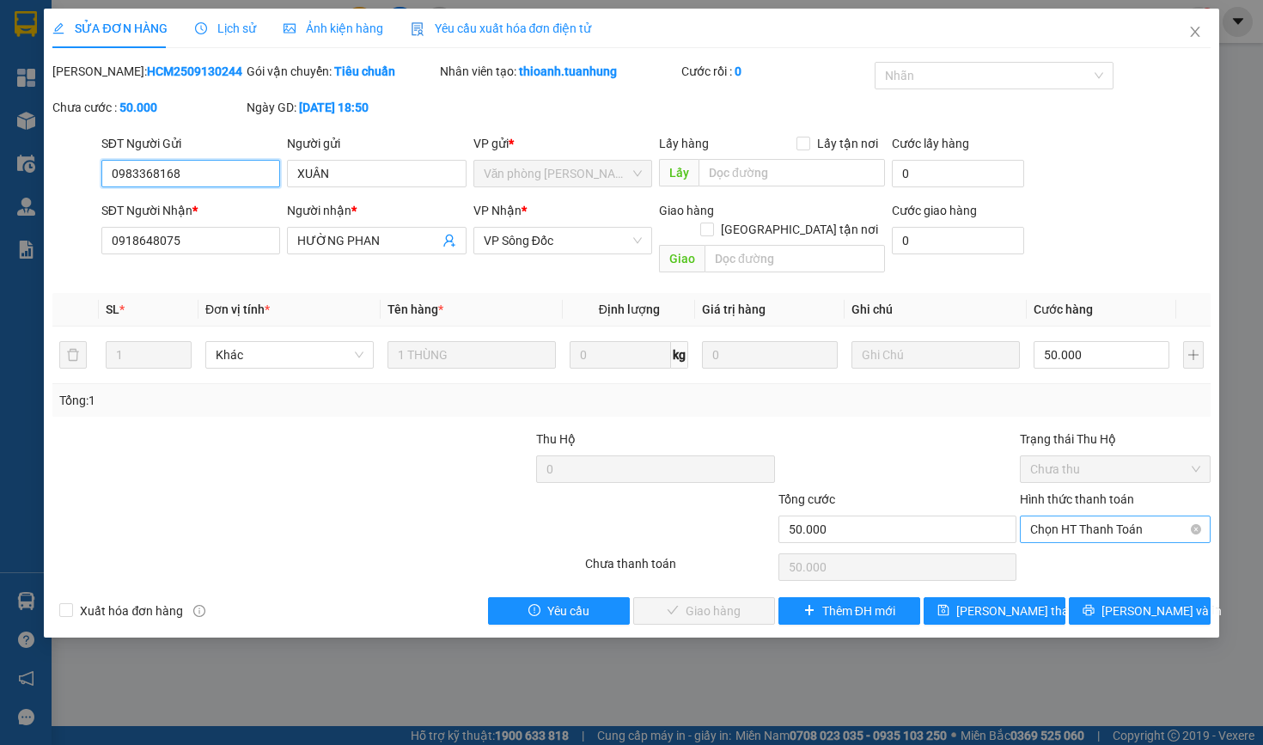
click at [1141, 532] on span "Chọn HT Thanh Toán" at bounding box center [1114, 529] width 169 height 26
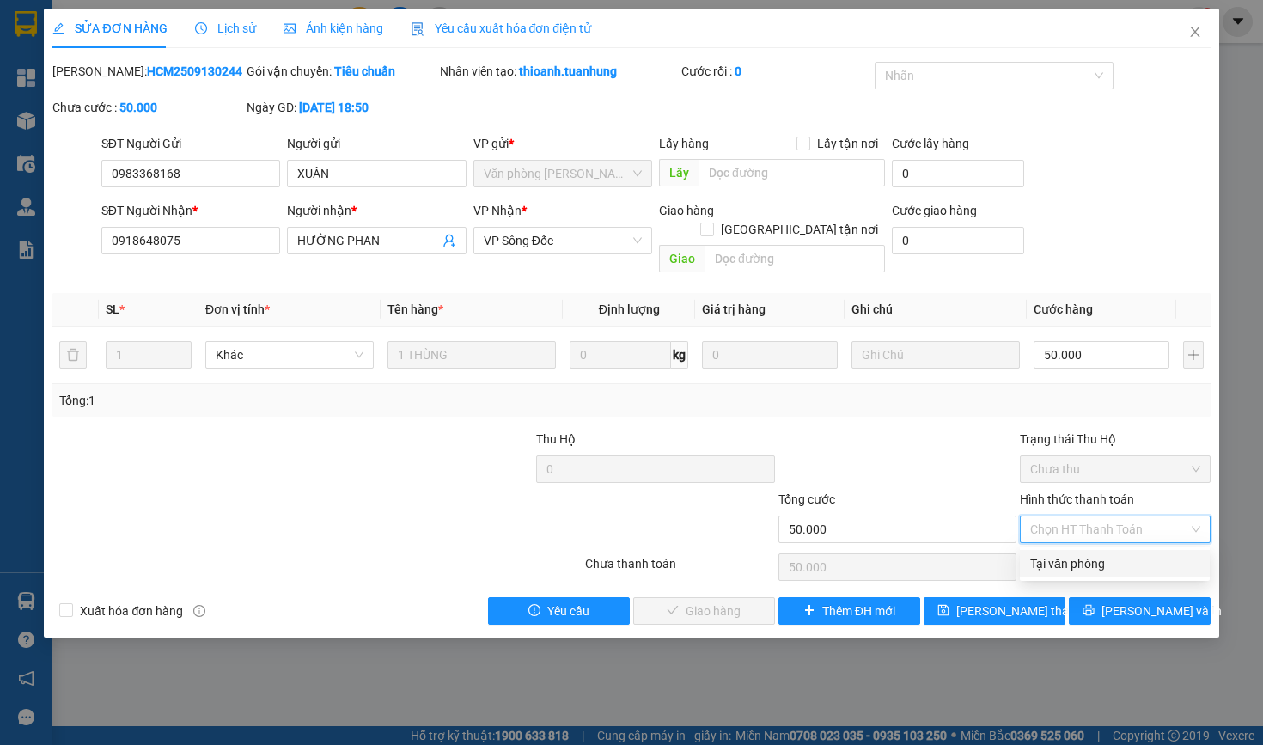
click at [1090, 564] on div "Tại văn phòng" at bounding box center [1114, 563] width 169 height 19
type input "0"
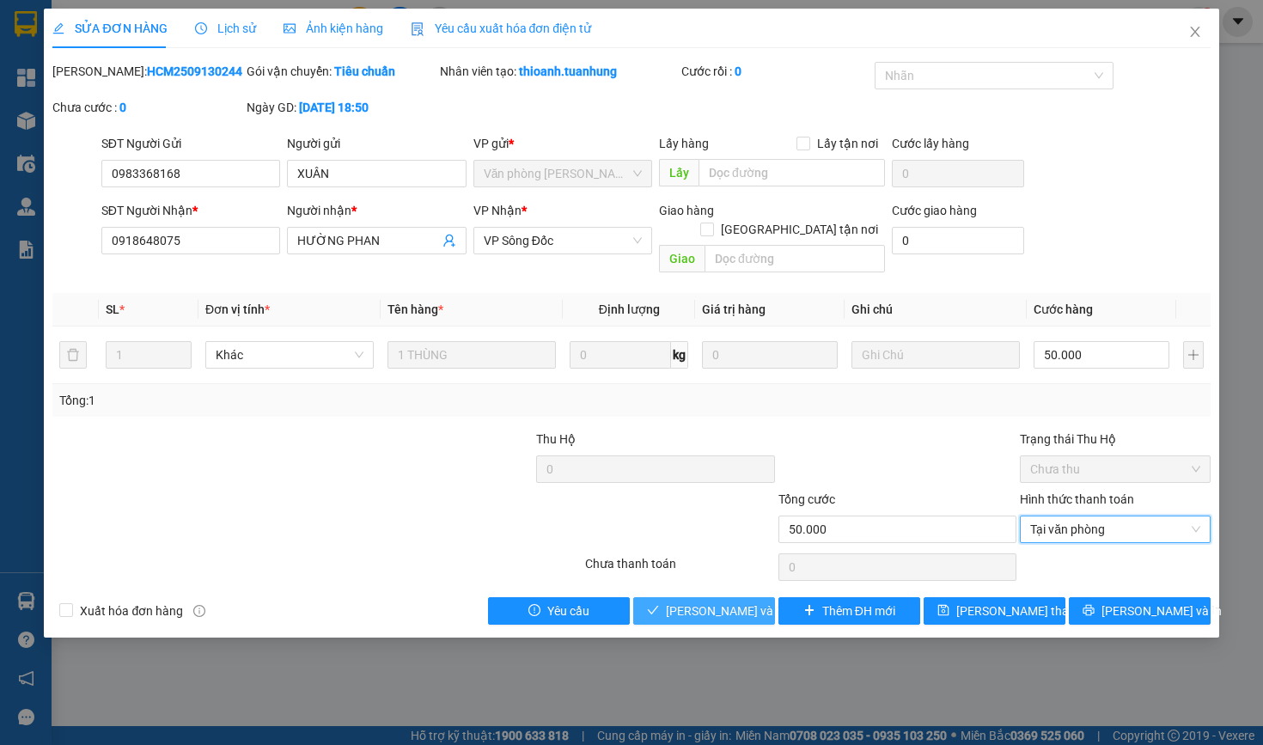
click at [686, 614] on span "[PERSON_NAME] và Giao hàng" at bounding box center [748, 610] width 165 height 19
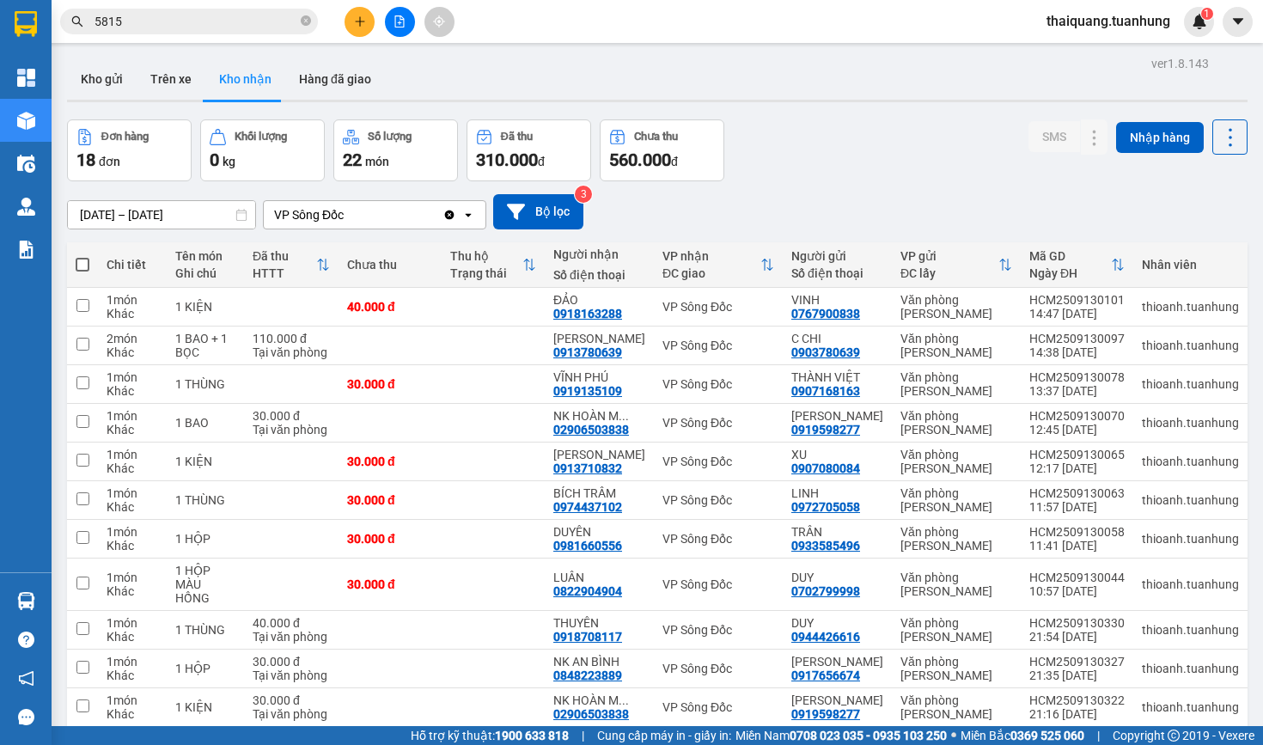
click at [874, 168] on div "Đơn hàng 18 đơn Khối lượng 0 kg Số lượng 22 món Đã thu 310.000 đ Chưa thu 560.0…" at bounding box center [657, 150] width 1180 height 62
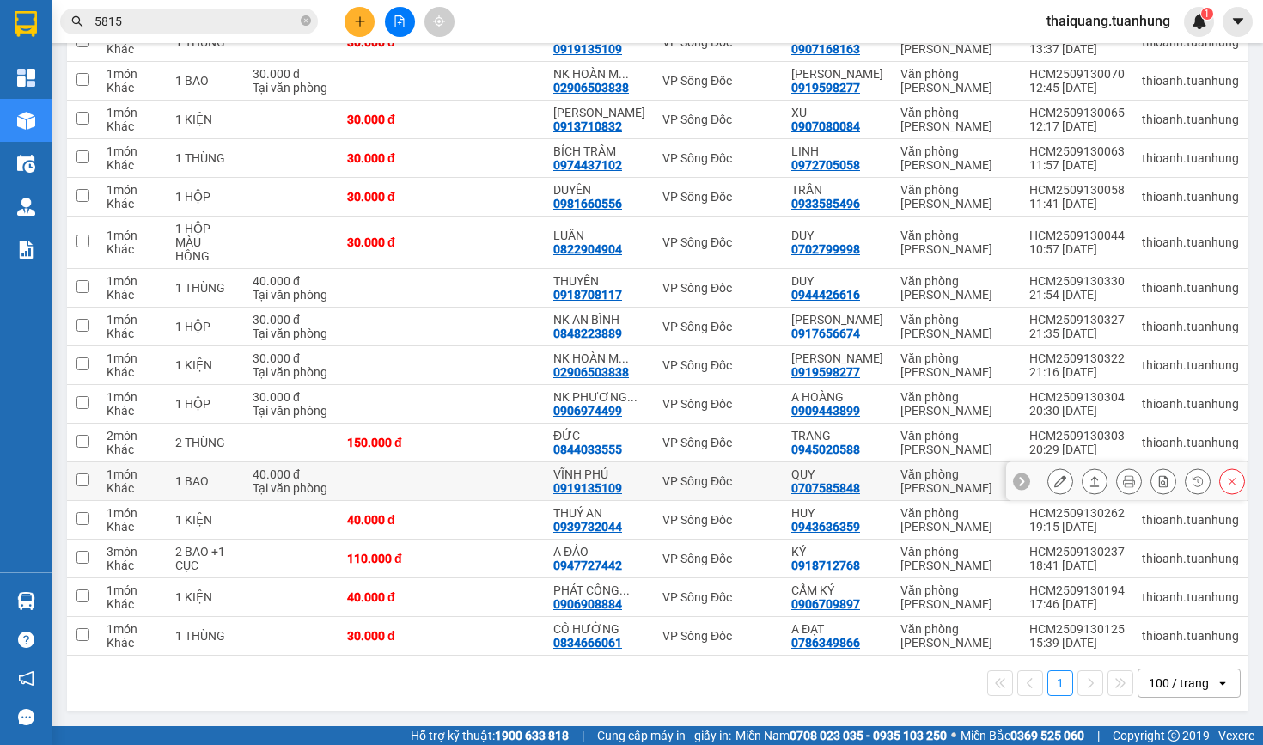
scroll to position [384, 0]
click at [1063, 552] on icon at bounding box center [1060, 558] width 12 height 12
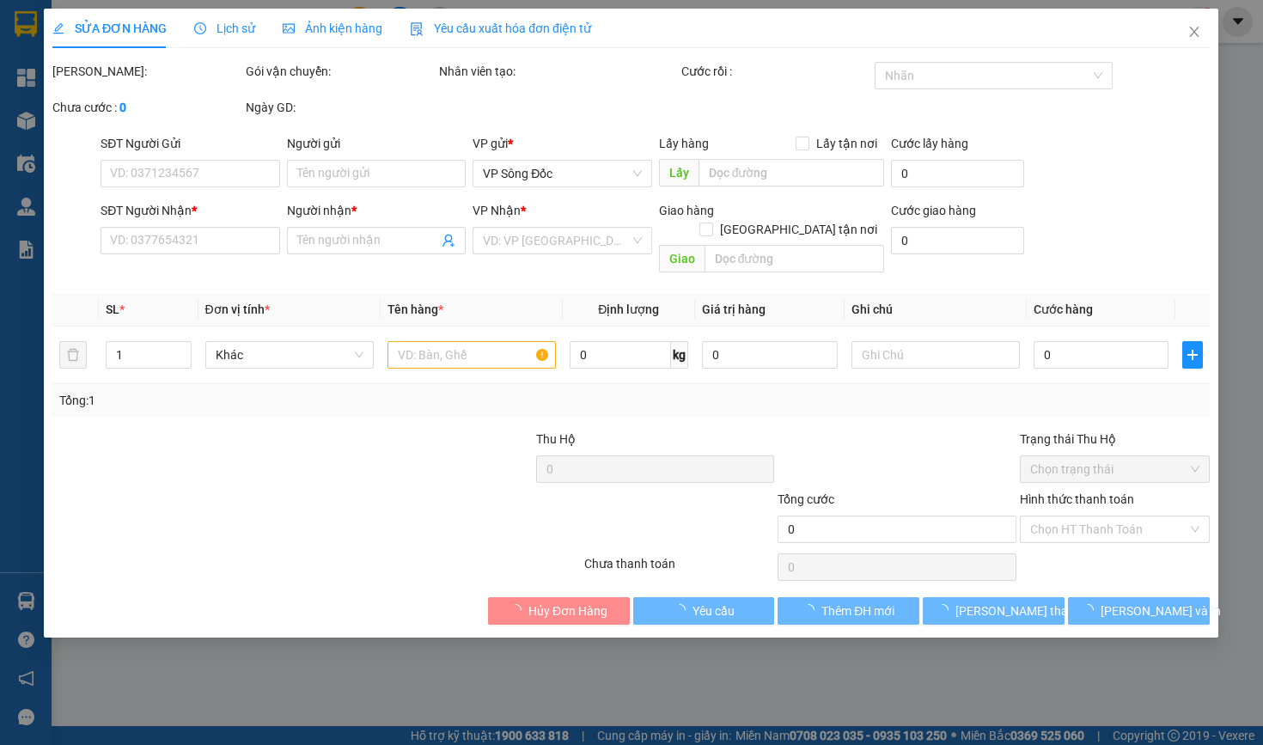
type input "0918712768"
type input "KÝ"
type input "0947727442"
type input "A ĐẢO"
type input "110.000"
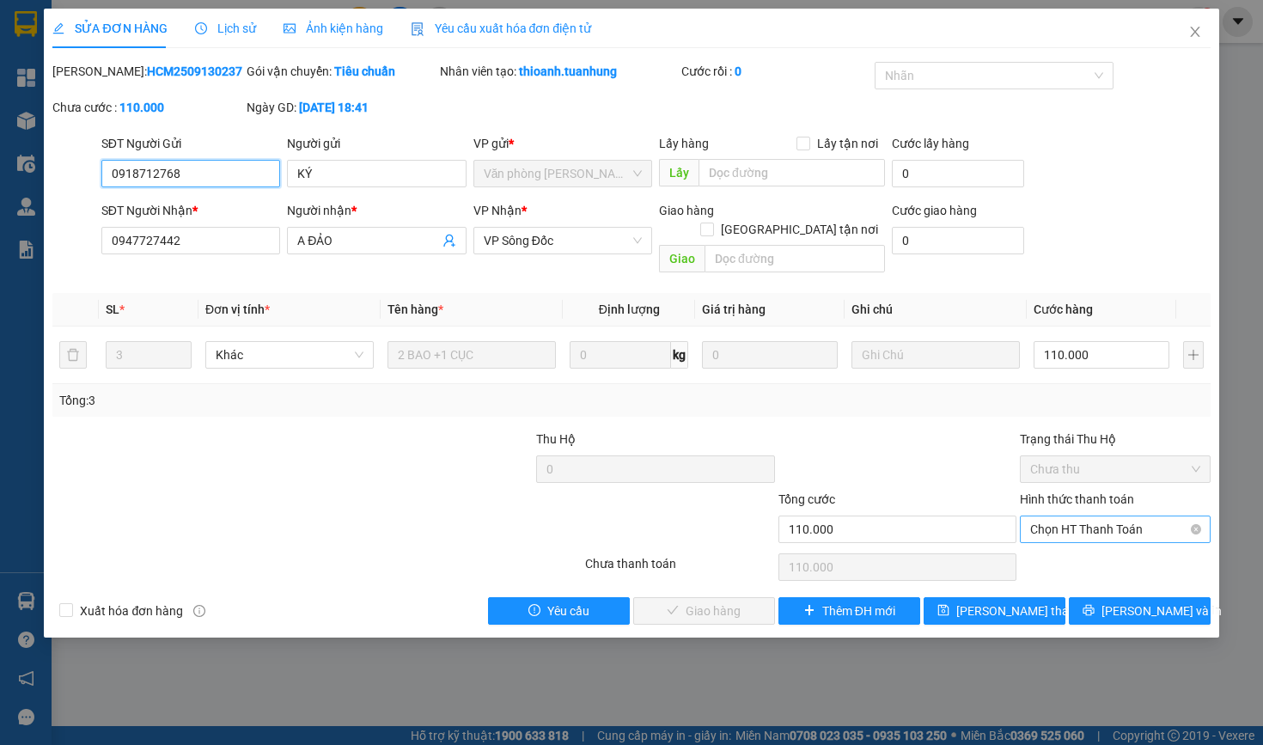
click at [1069, 532] on span "Chọn HT Thanh Toán" at bounding box center [1114, 529] width 169 height 26
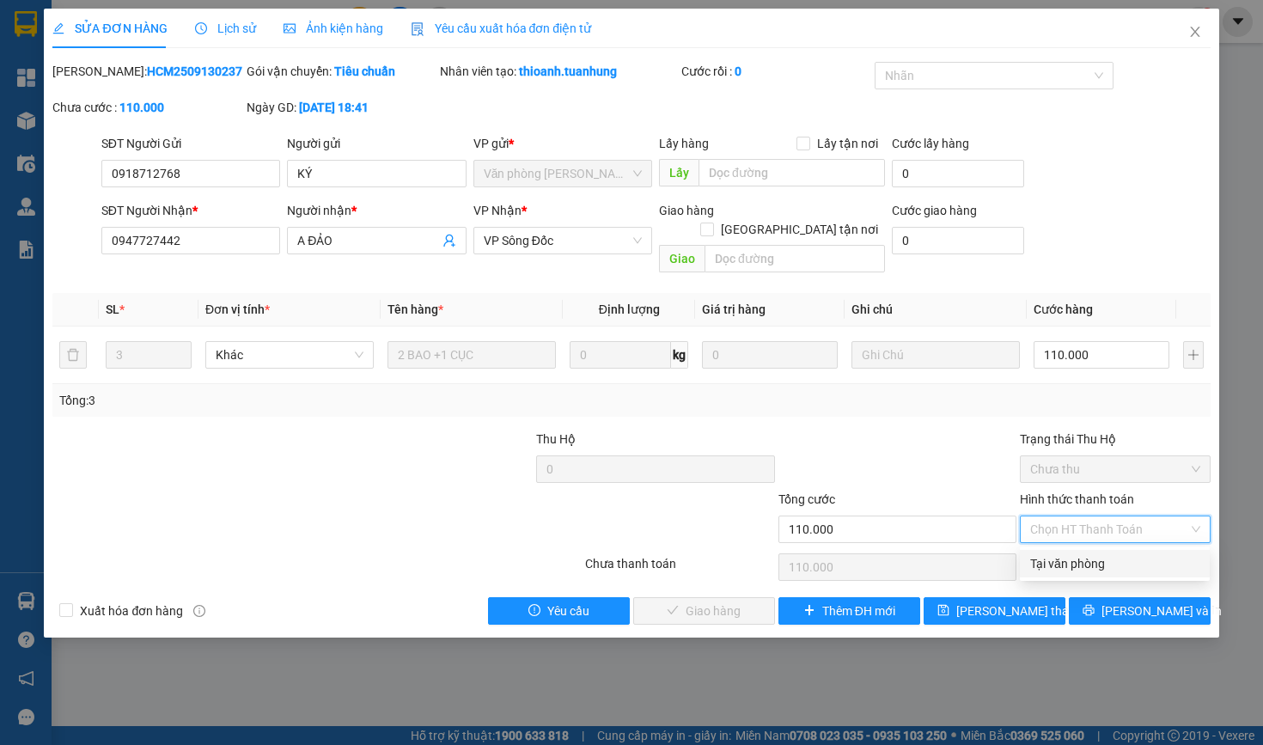
click at [1062, 557] on div "Tại văn phòng" at bounding box center [1114, 563] width 169 height 19
type input "0"
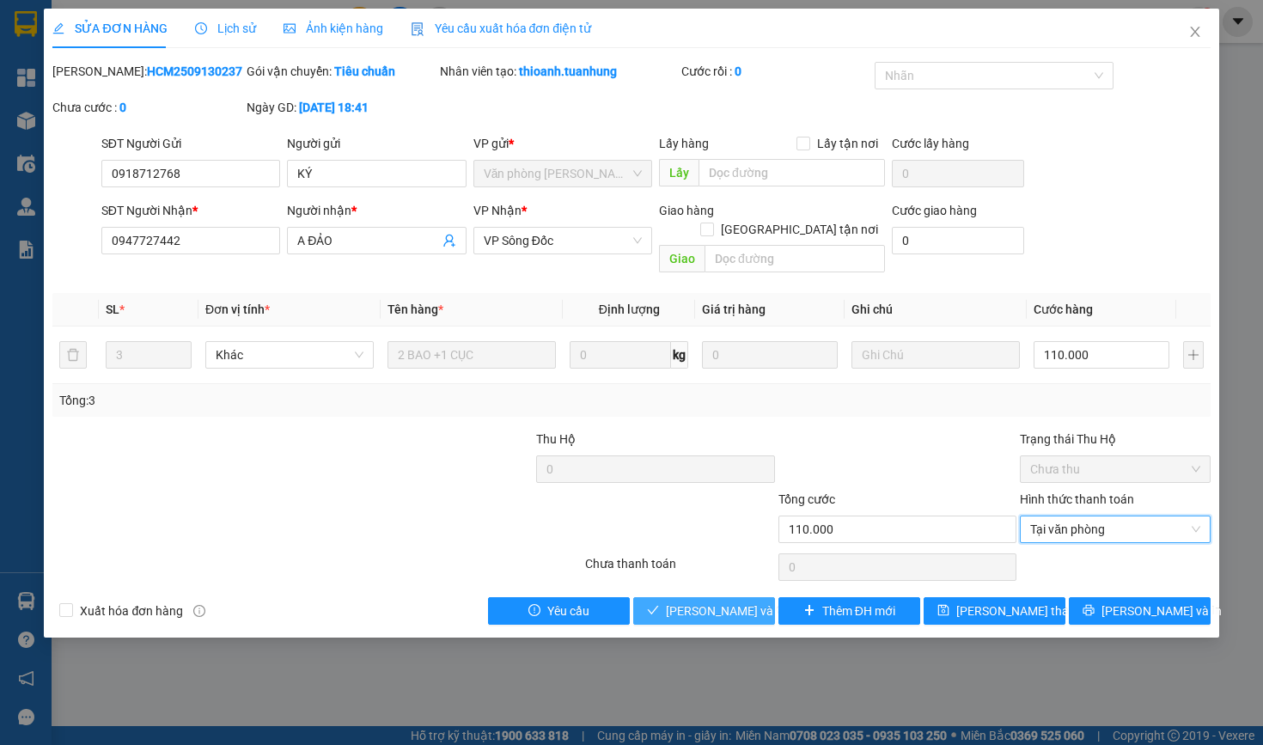
click at [669, 611] on span "[PERSON_NAME] và Giao hàng" at bounding box center [748, 610] width 165 height 19
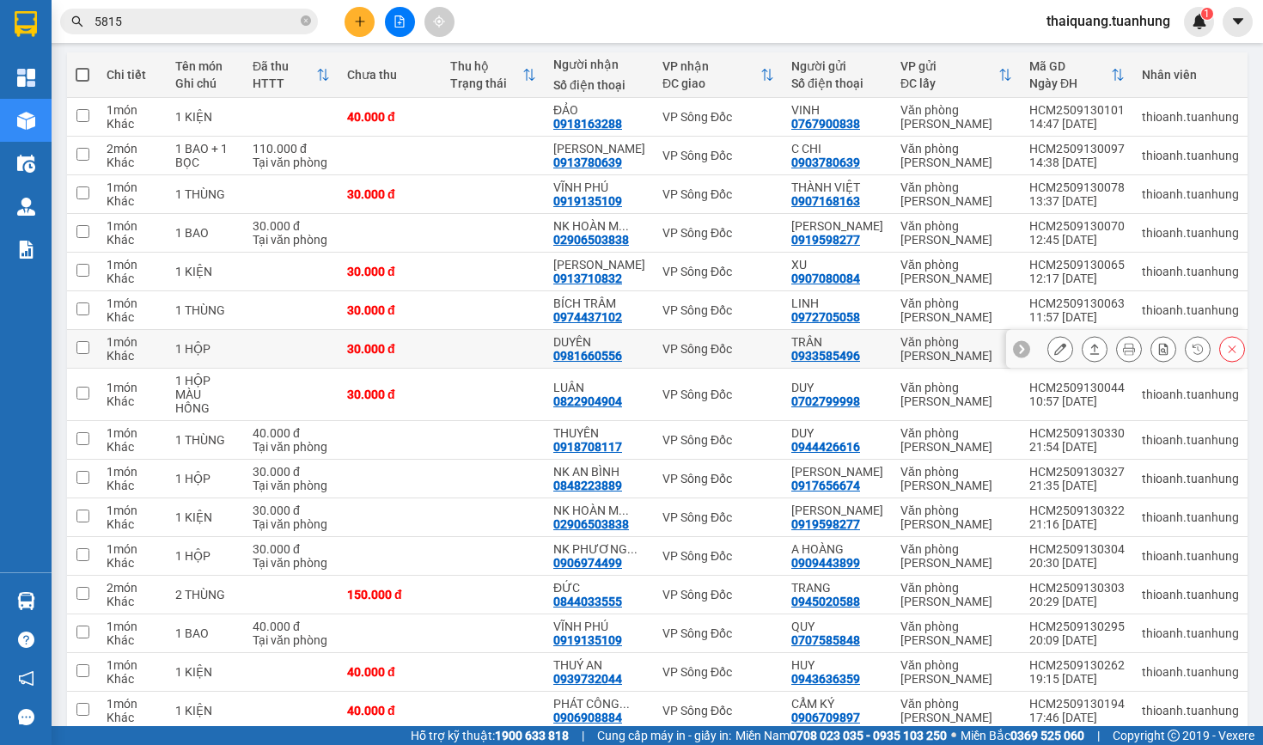
scroll to position [187, 0]
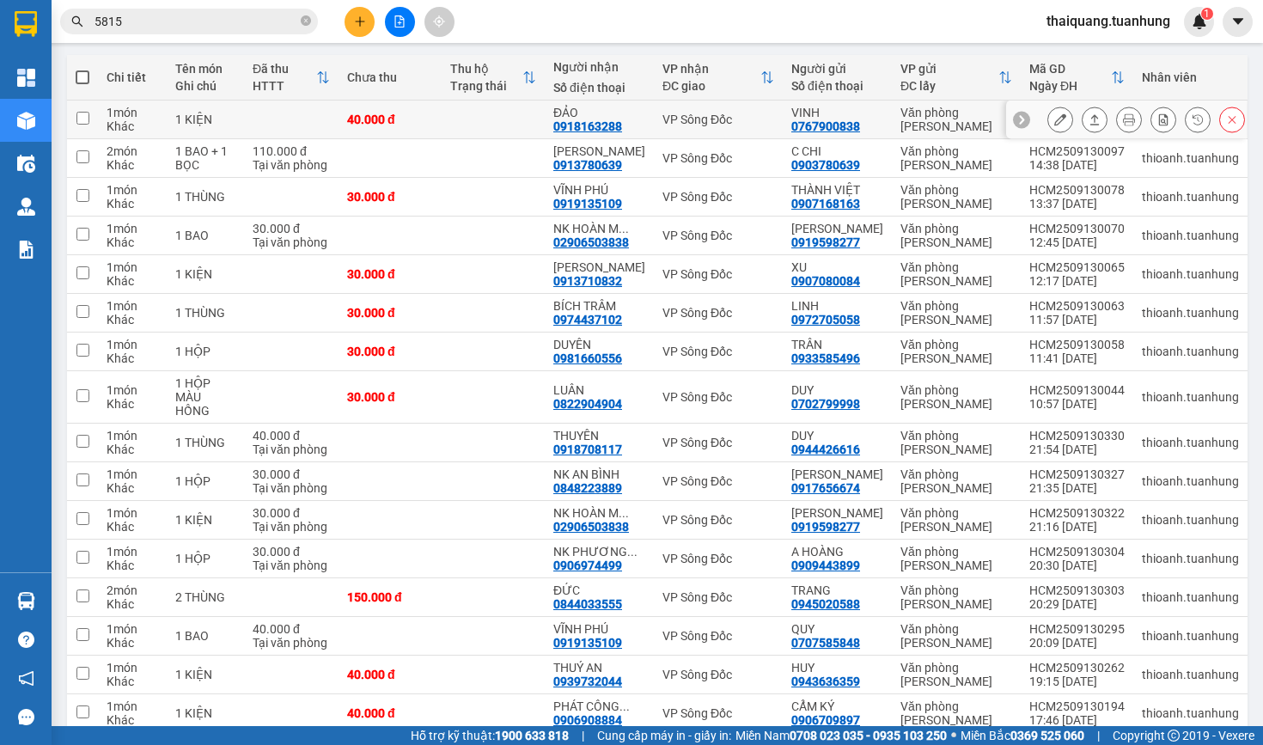
click at [1069, 119] on button at bounding box center [1060, 120] width 24 height 30
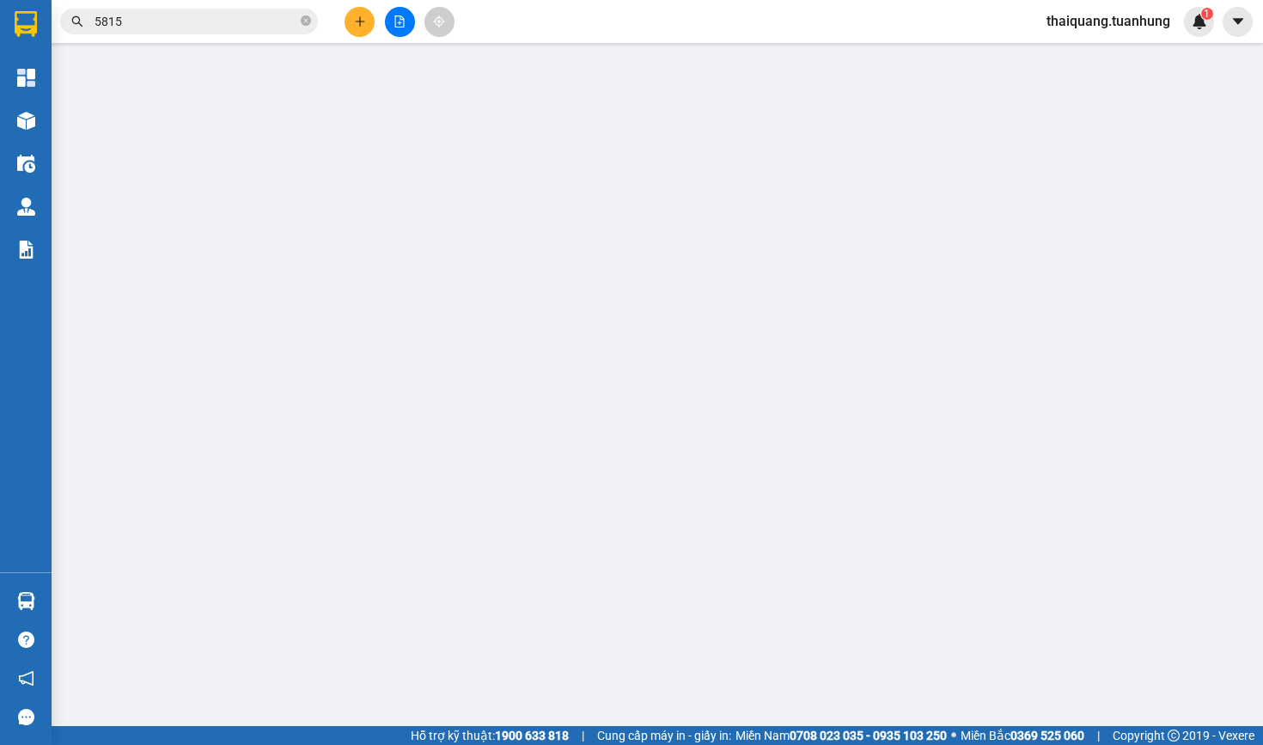
type input "0767900838"
type input "VINH"
type input "0918163288"
type input "ĐẢO"
type input "40.000"
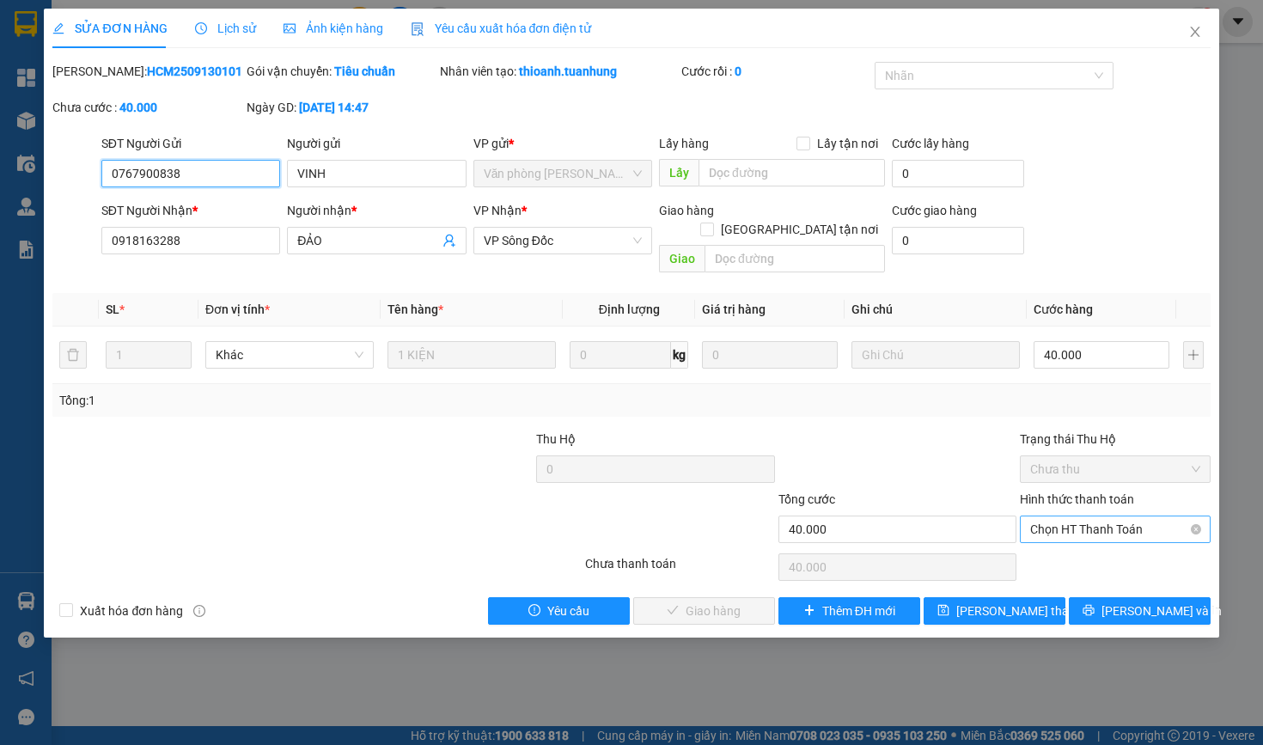
click at [1096, 533] on span "Chọn HT Thanh Toán" at bounding box center [1114, 529] width 169 height 26
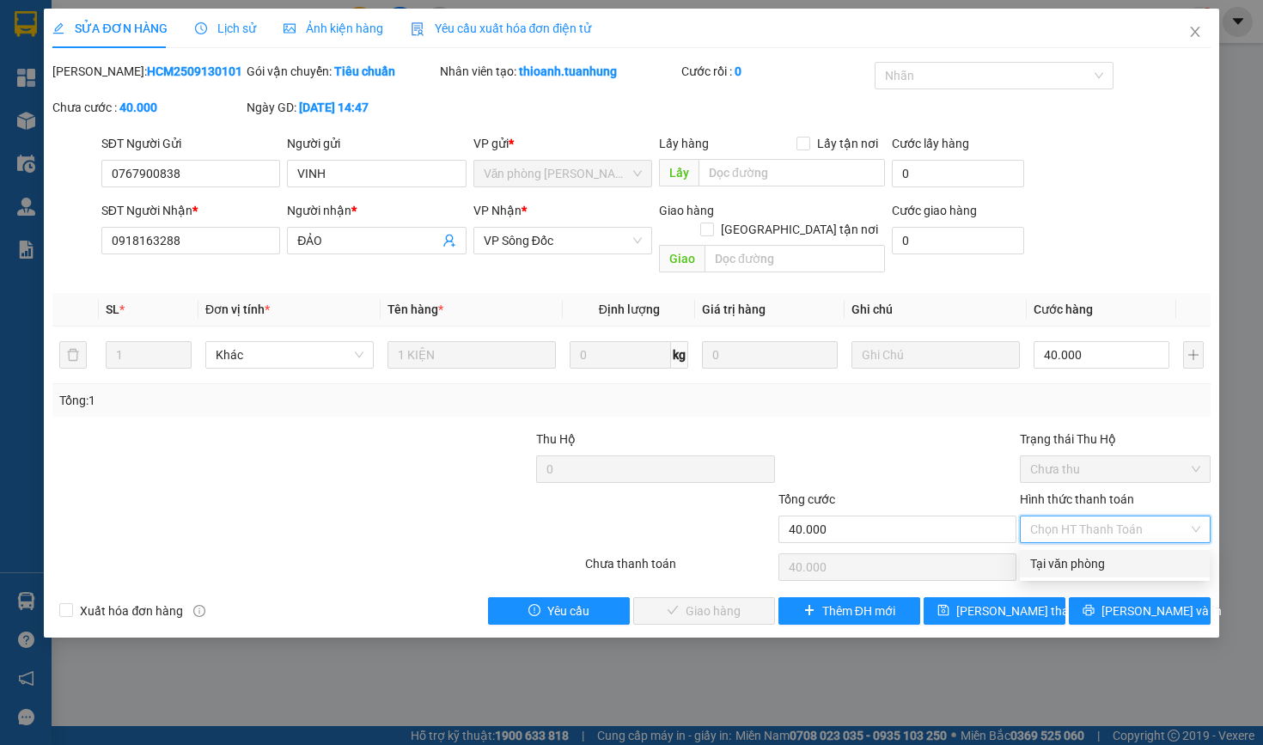
click at [1069, 567] on div "Tại văn phòng" at bounding box center [1114, 563] width 169 height 19
type input "0"
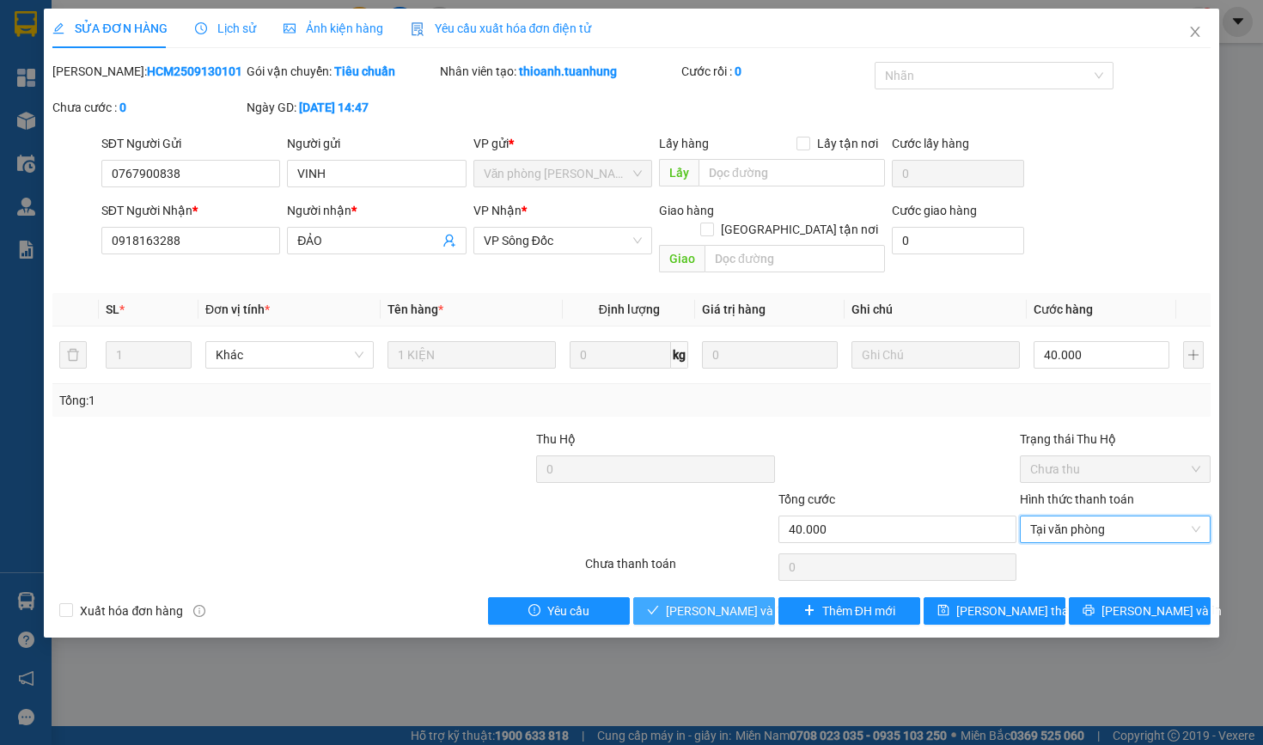
click at [692, 611] on span "[PERSON_NAME] và Giao hàng" at bounding box center [748, 610] width 165 height 19
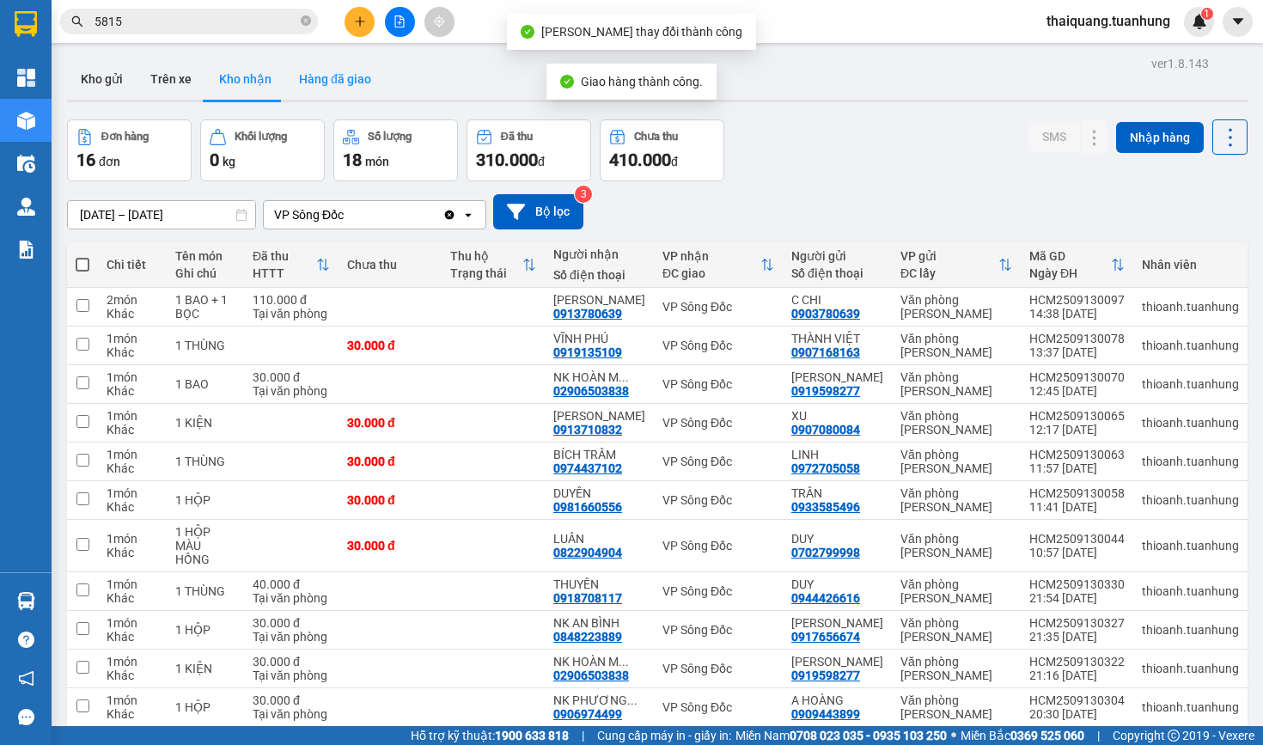
click at [327, 62] on button "Hàng đã giao" at bounding box center [335, 78] width 100 height 41
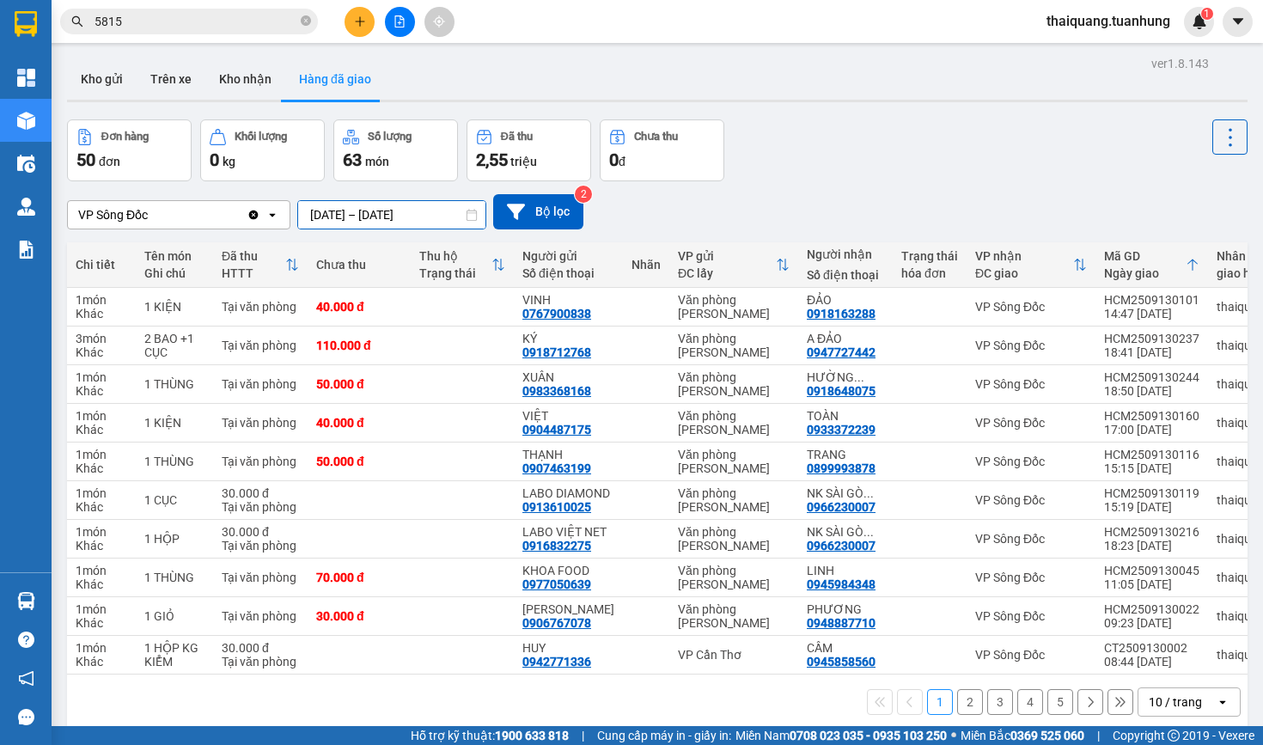
click at [383, 206] on input "[DATE] – [DATE]" at bounding box center [391, 214] width 187 height 27
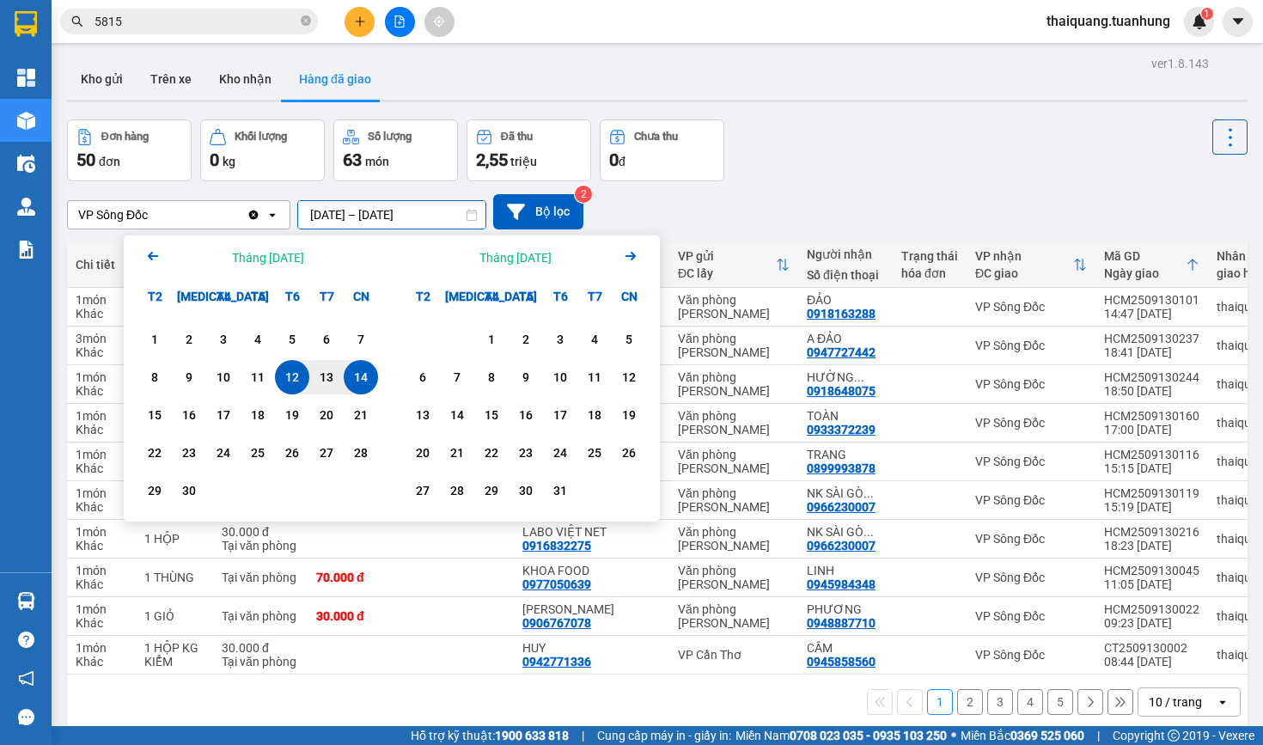
click at [368, 367] on div "14" at bounding box center [361, 377] width 24 height 21
type input "[DATE] – [DATE]"
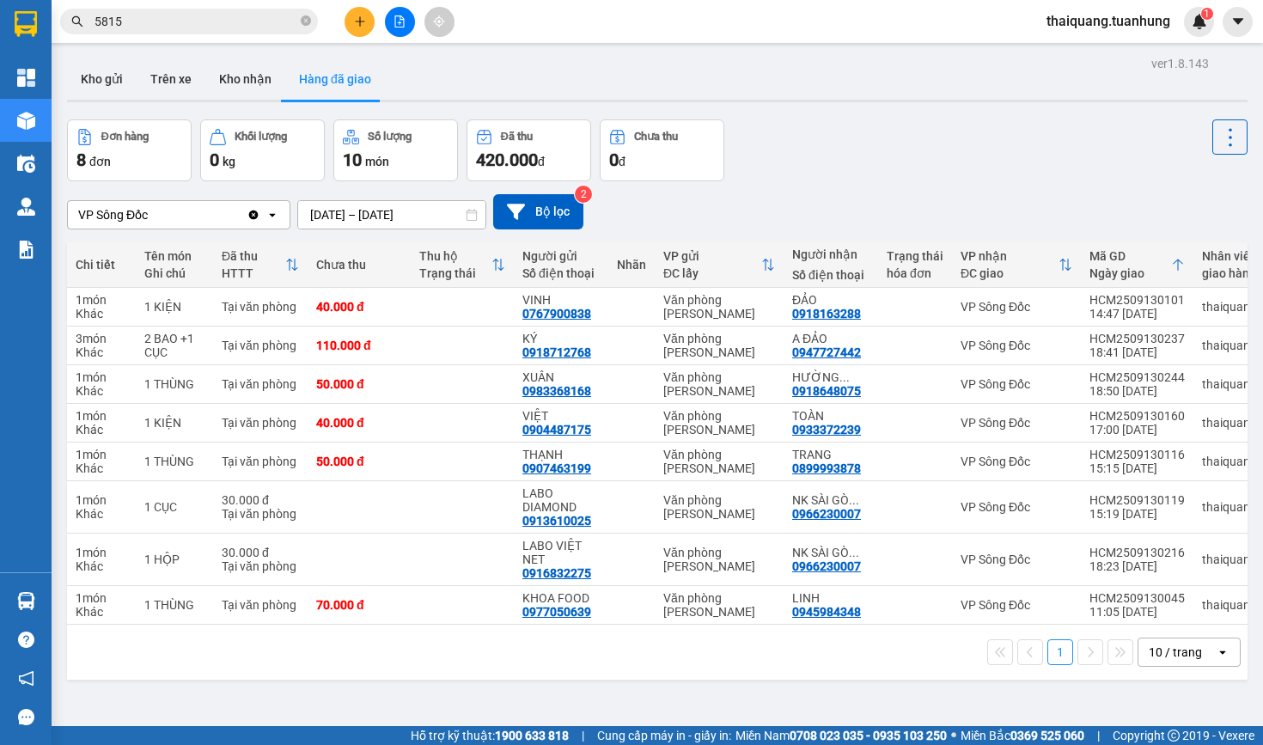
click at [732, 253] on div "VP gửi" at bounding box center [712, 256] width 98 height 14
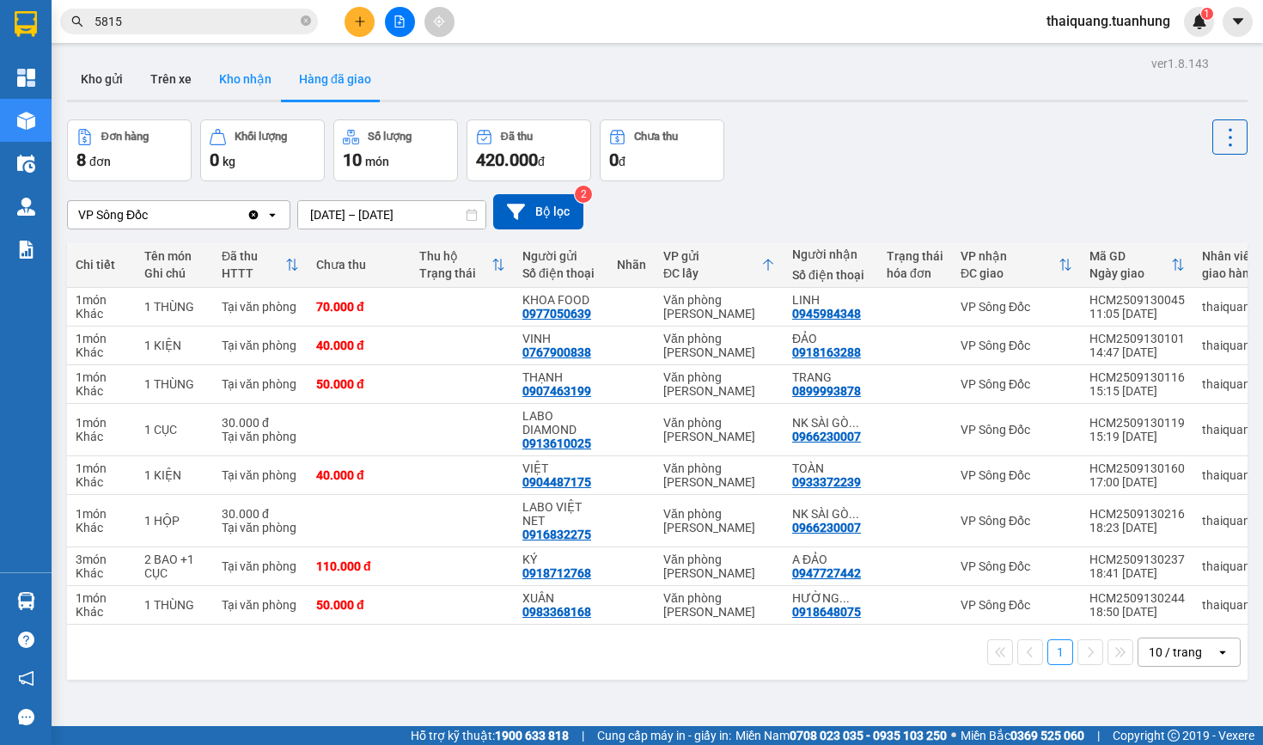
click at [241, 84] on button "Kho nhận" at bounding box center [245, 78] width 80 height 41
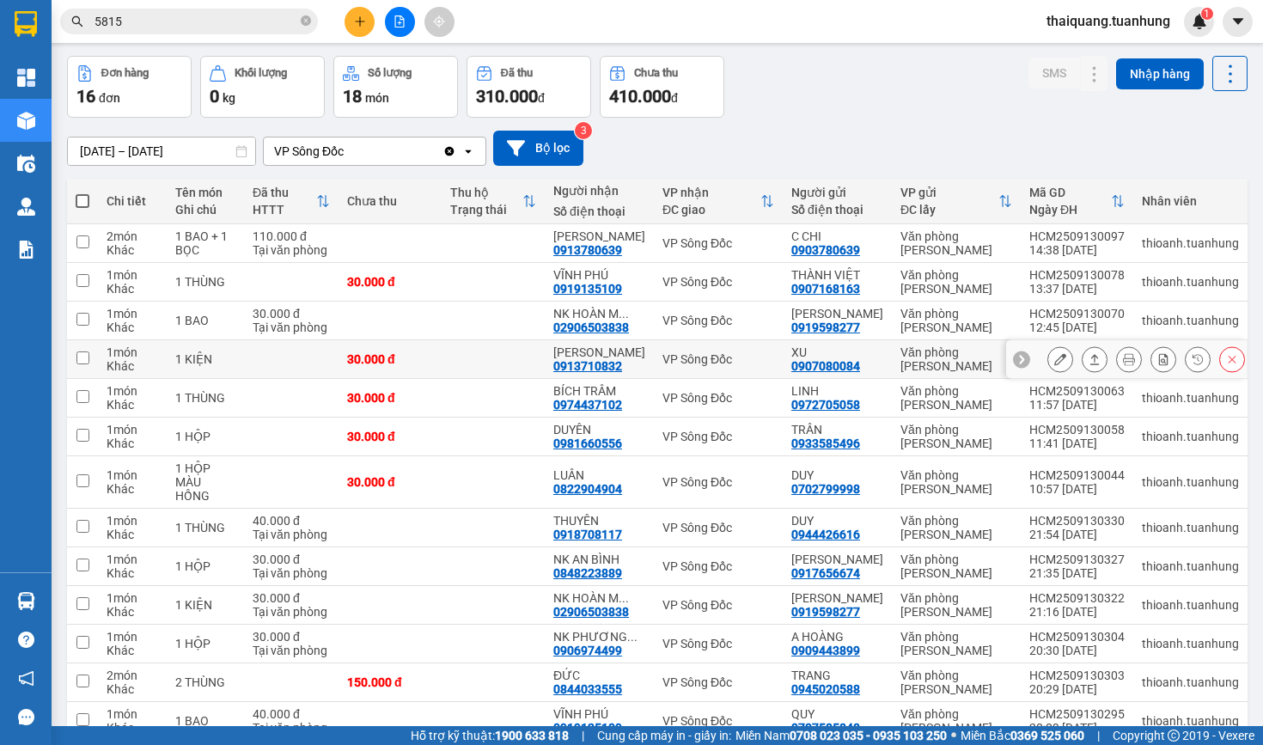
scroll to position [77, 0]
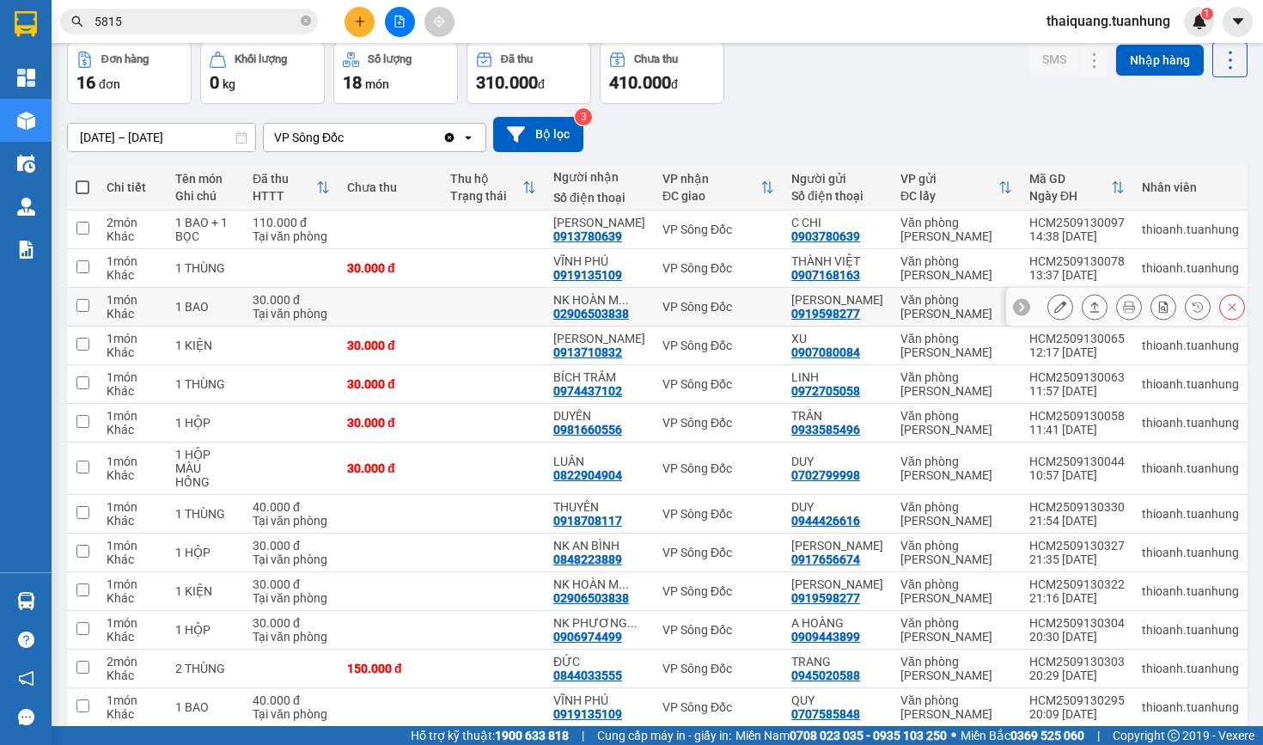
click at [1094, 313] on icon at bounding box center [1094, 307] width 12 height 12
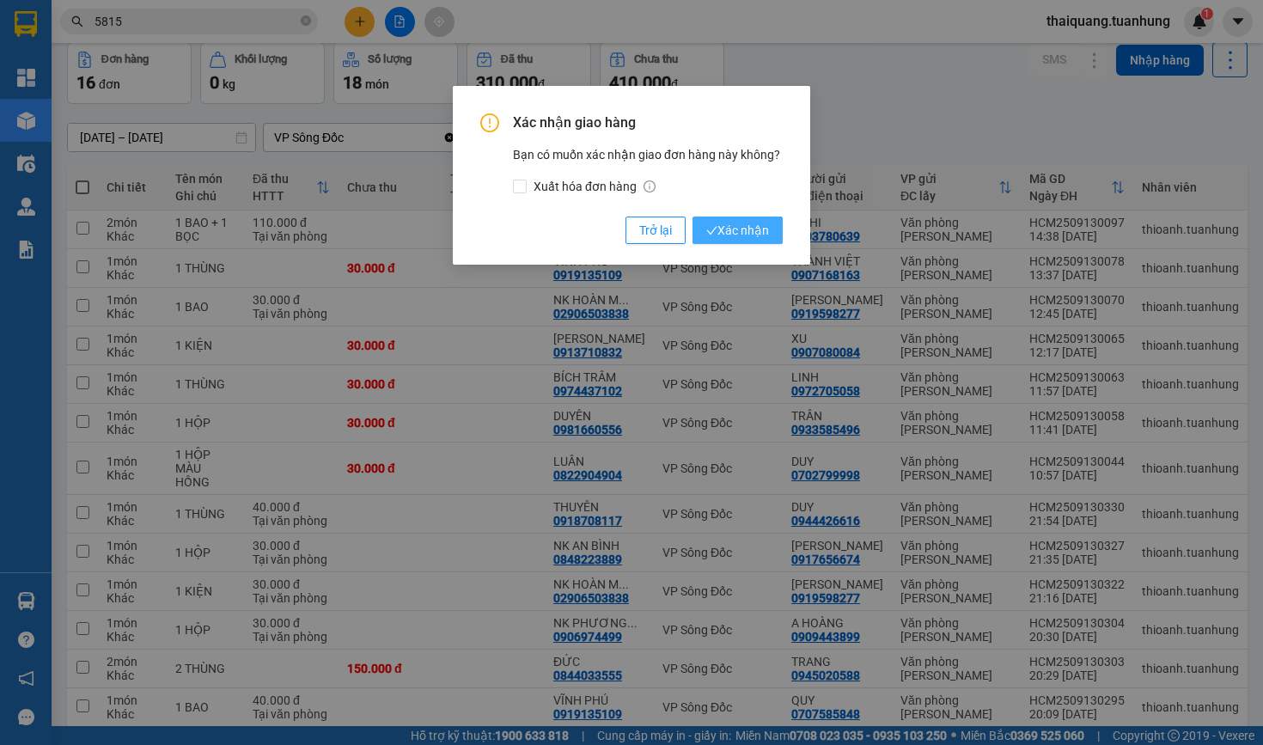
click at [733, 222] on span "Xác nhận" at bounding box center [737, 230] width 63 height 19
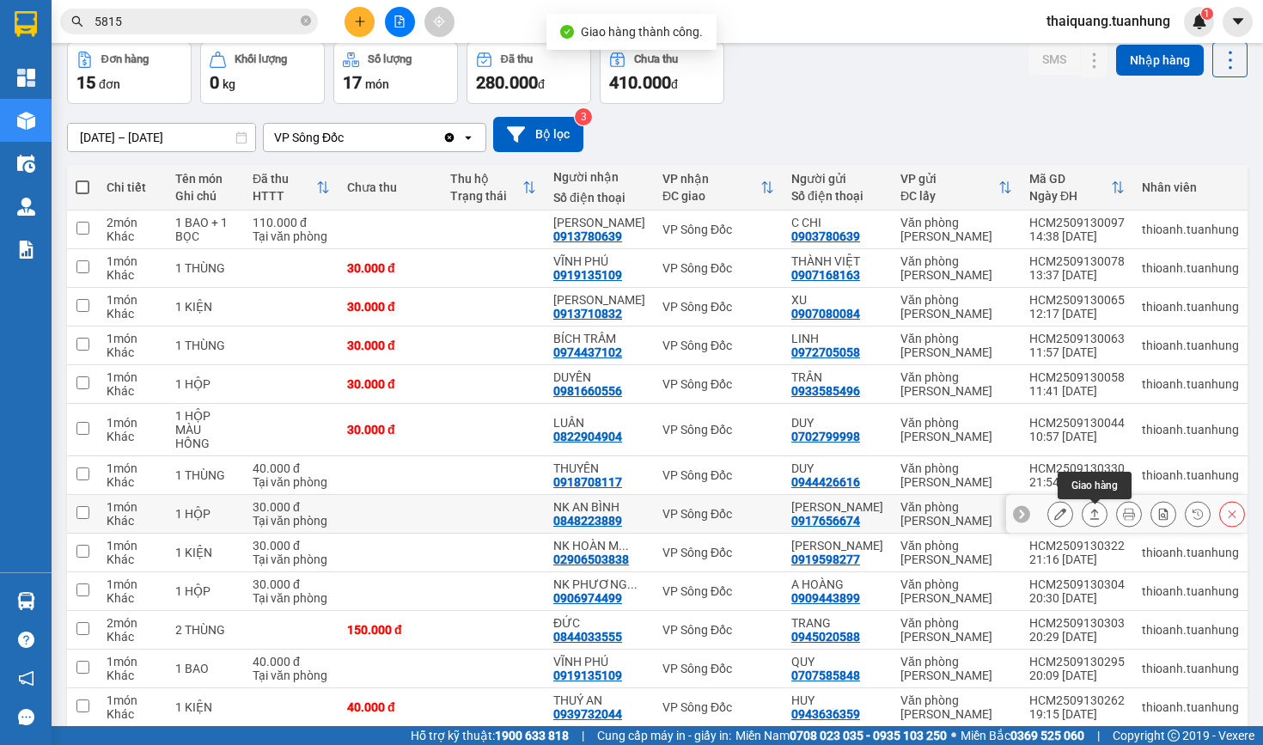
click at [1088, 518] on icon at bounding box center [1094, 514] width 12 height 12
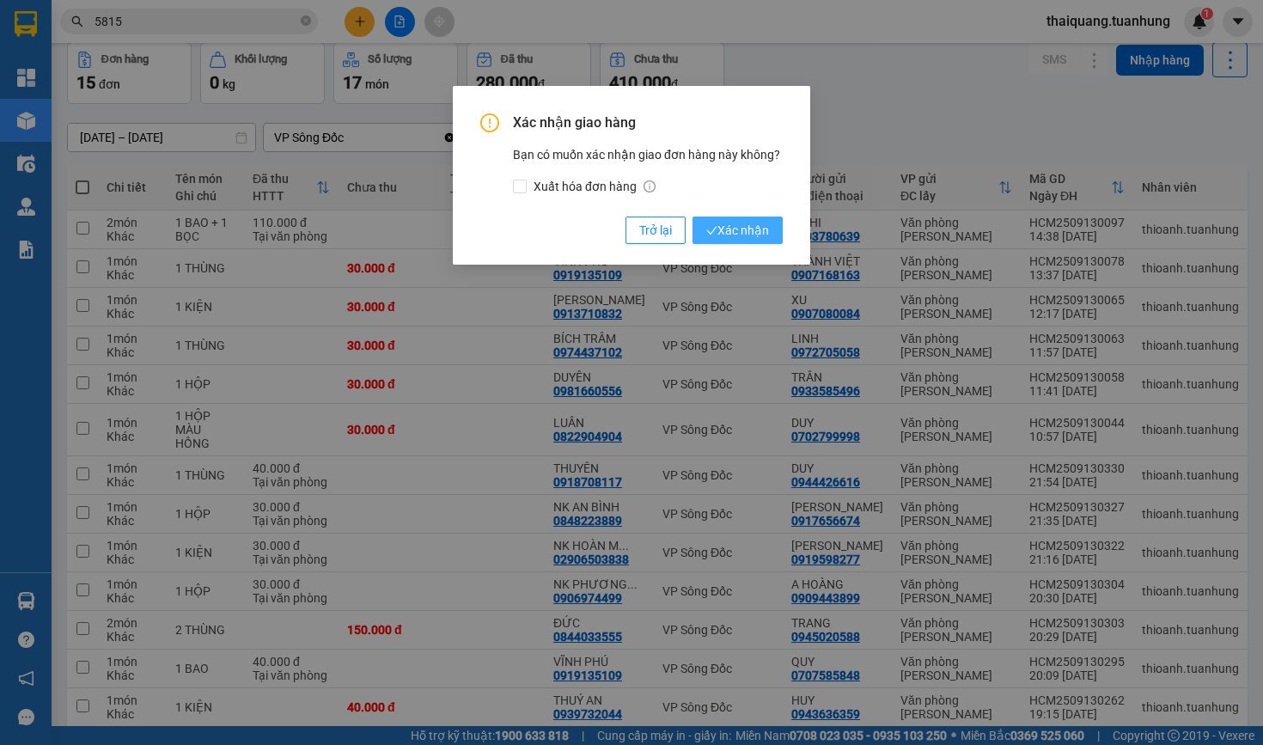
click at [736, 237] on span "Xác nhận" at bounding box center [737, 230] width 63 height 19
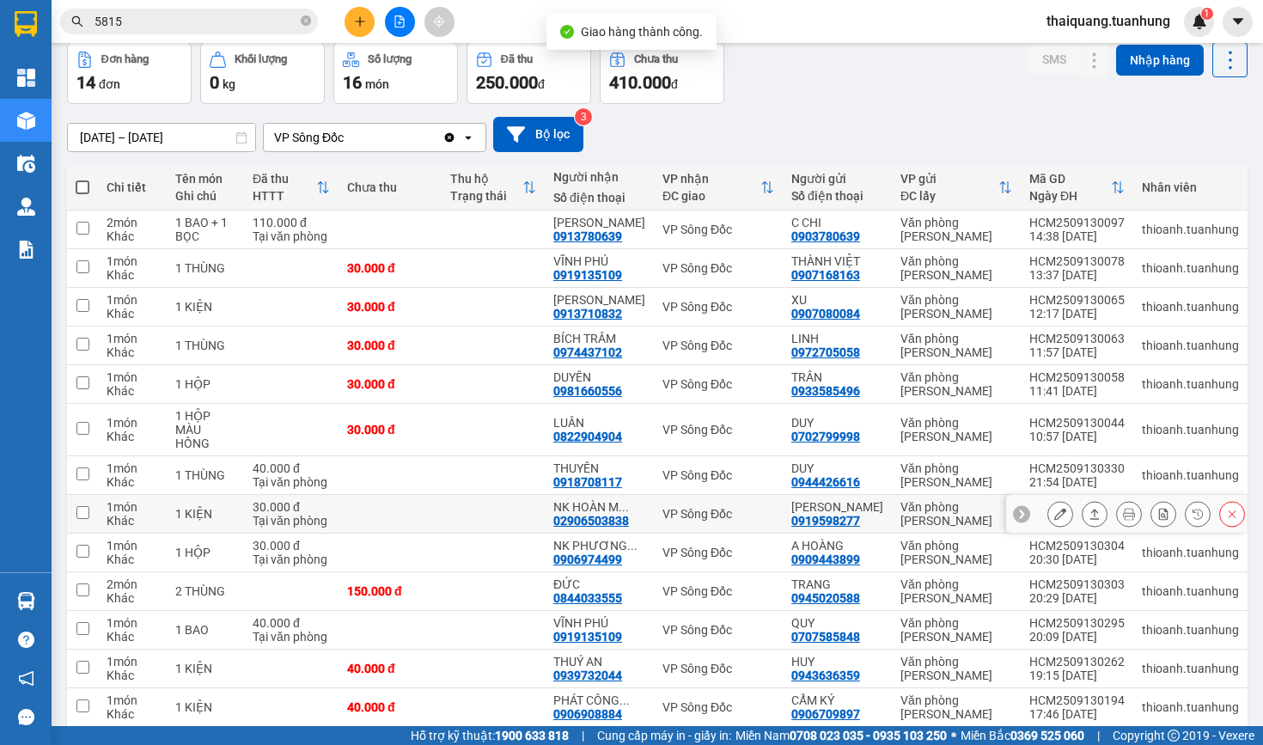
click at [1100, 520] on icon at bounding box center [1094, 514] width 12 height 12
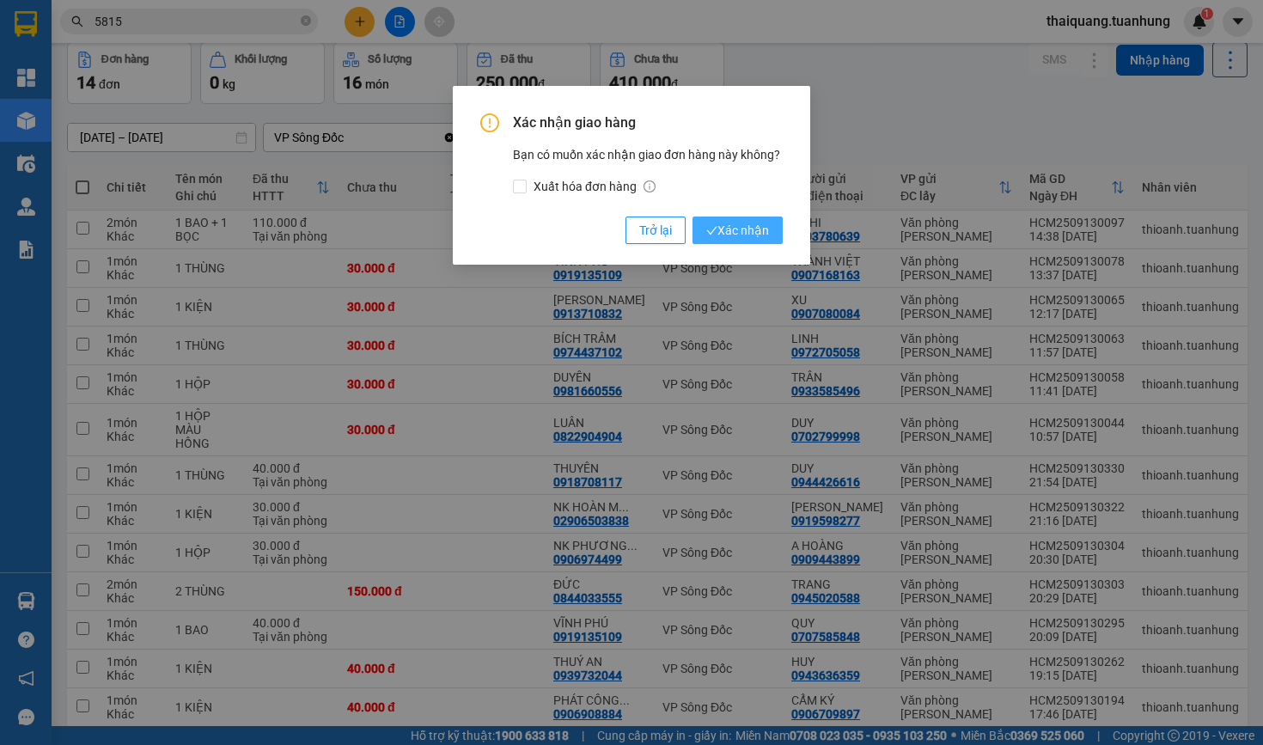
click at [739, 223] on span "Xác nhận" at bounding box center [737, 230] width 63 height 19
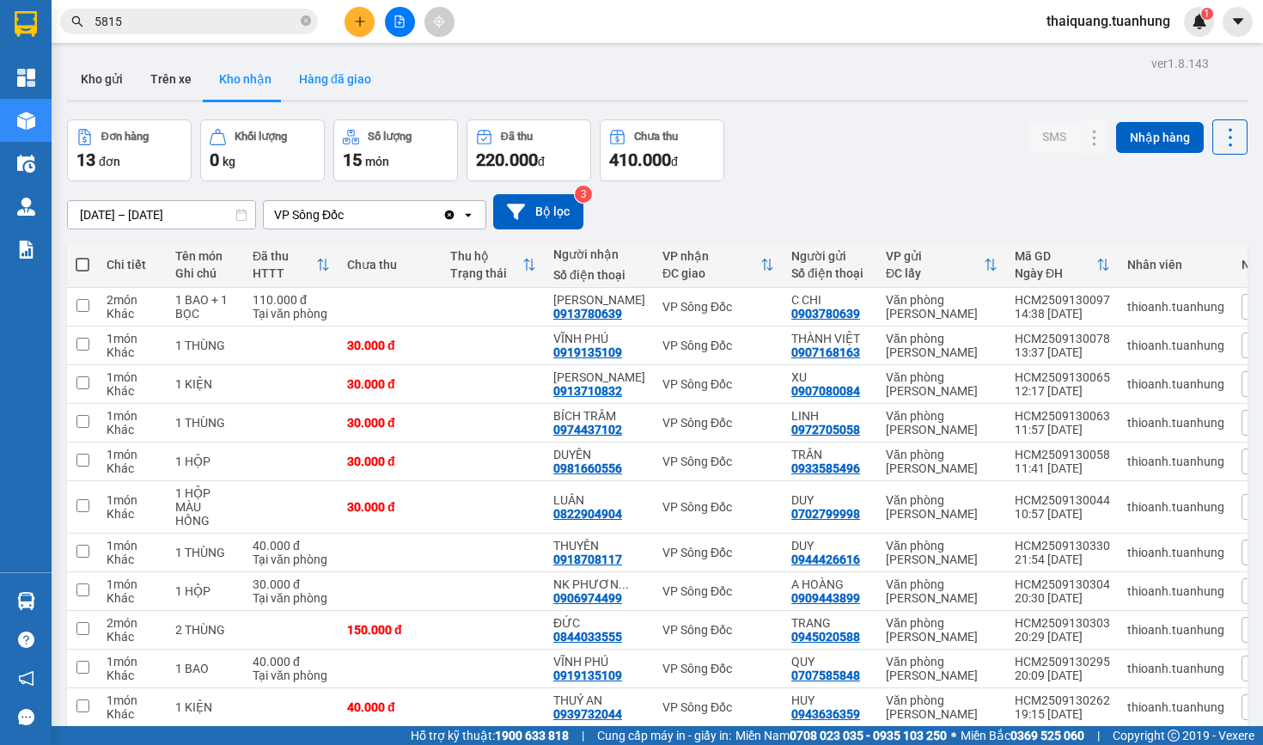
scroll to position [0, 0]
click at [333, 82] on button "Hàng đã giao" at bounding box center [335, 78] width 100 height 41
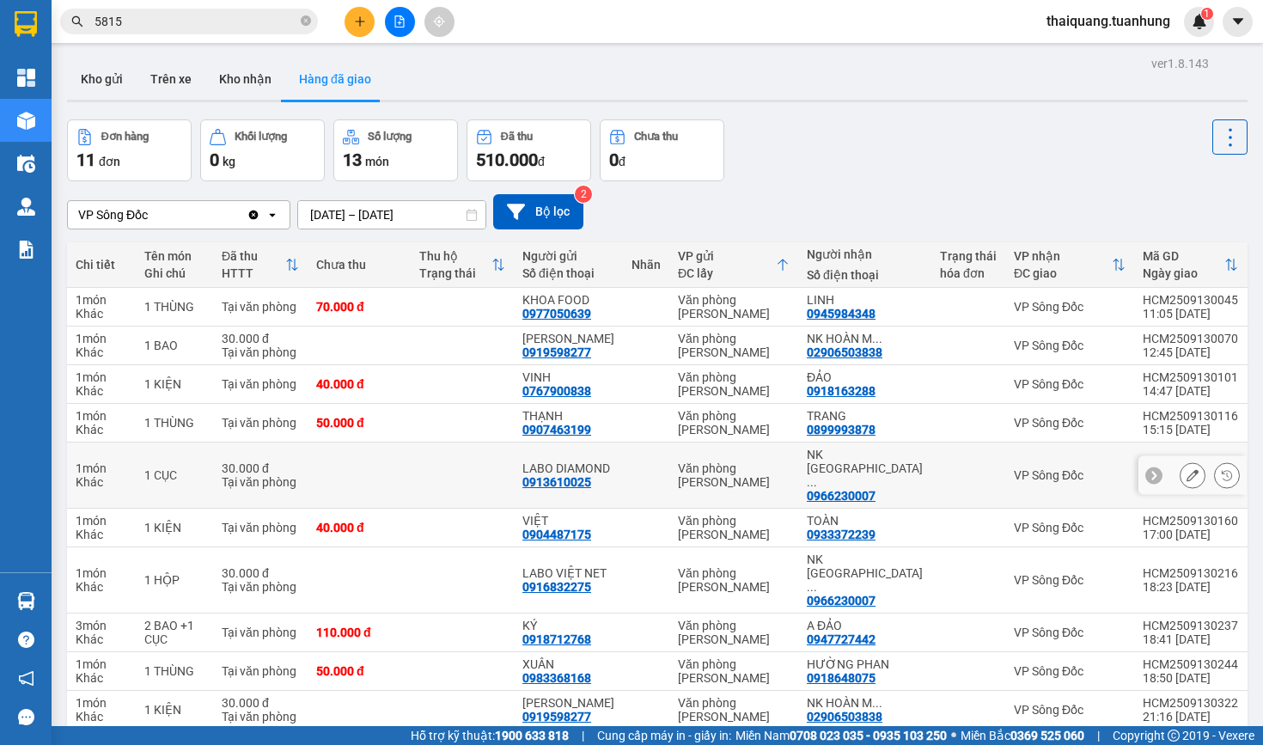
scroll to position [81, 0]
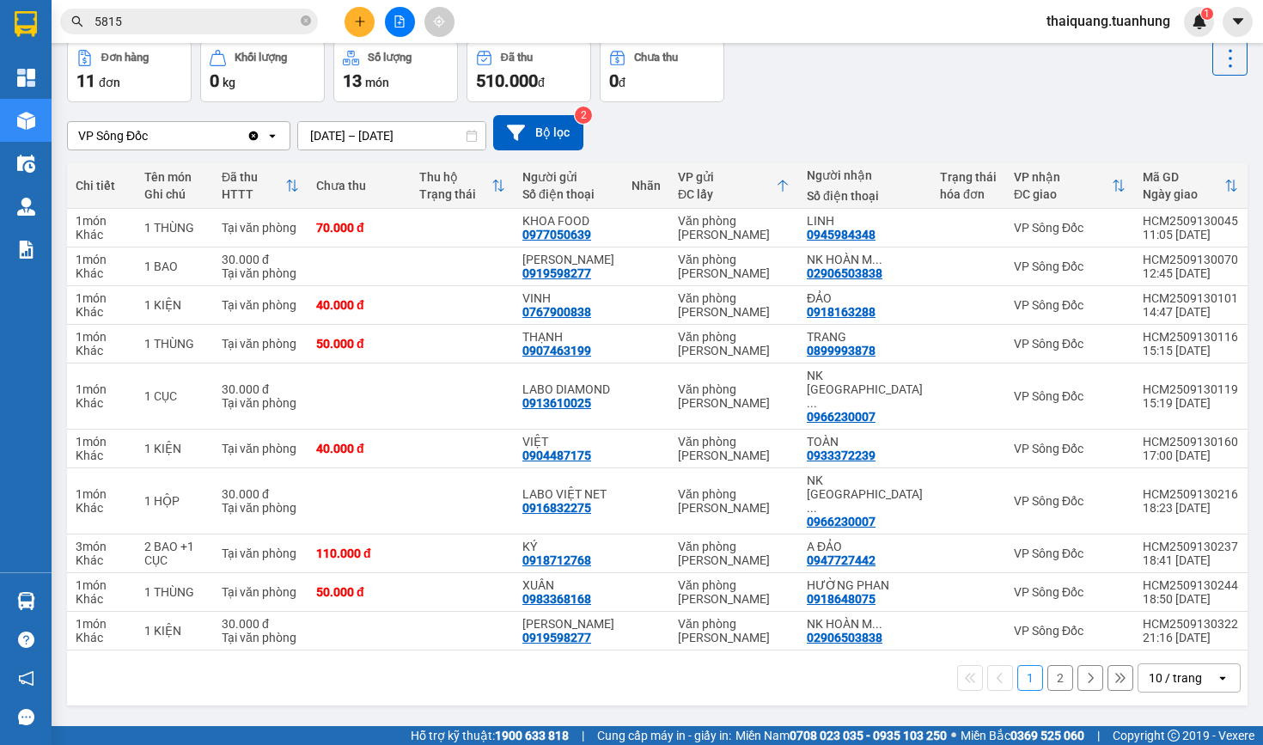
click at [1189, 680] on div "10 / trang" at bounding box center [1175, 677] width 53 height 17
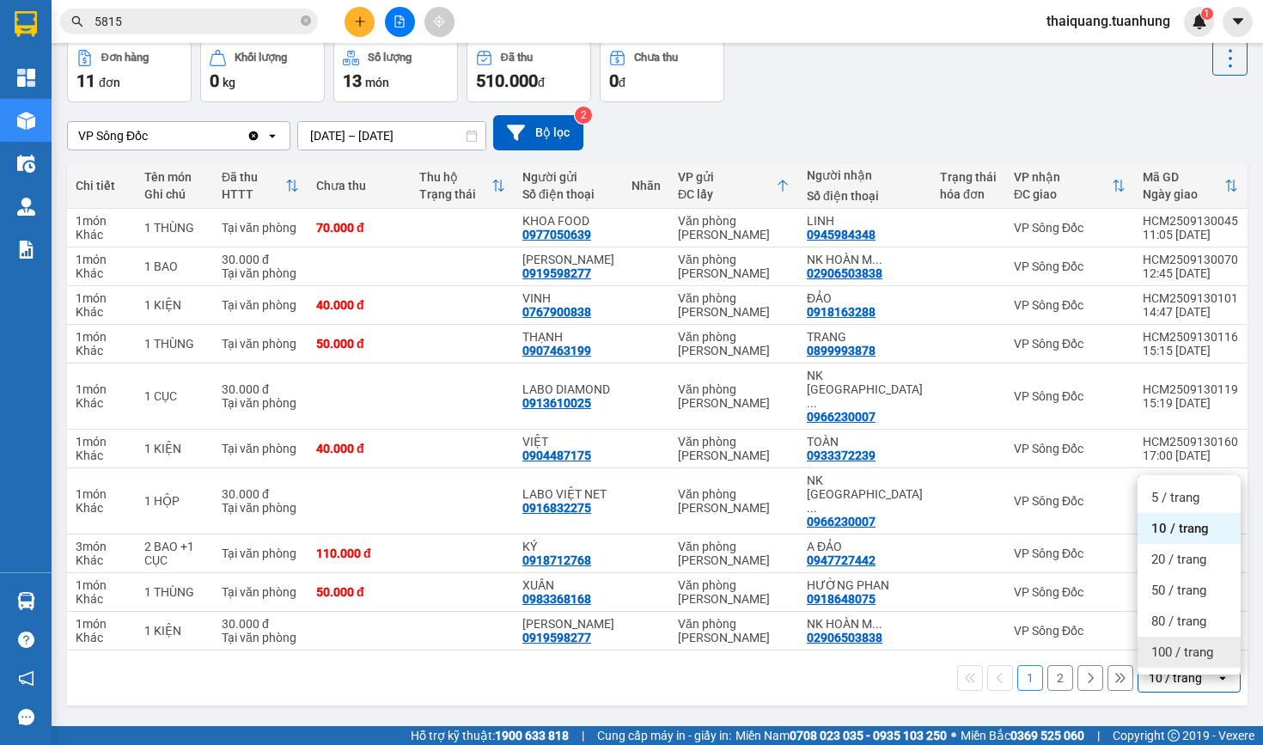
click at [1184, 659] on div "100 / trang" at bounding box center [1188, 652] width 103 height 31
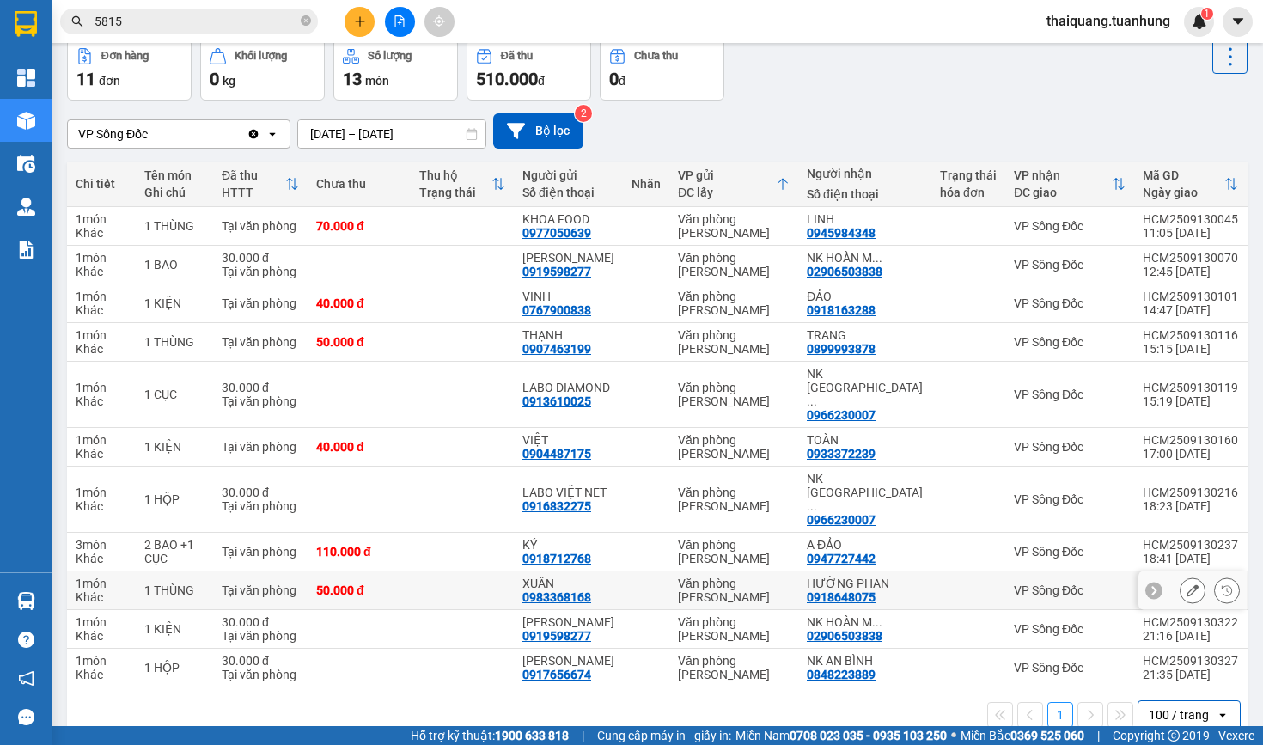
scroll to position [120, 0]
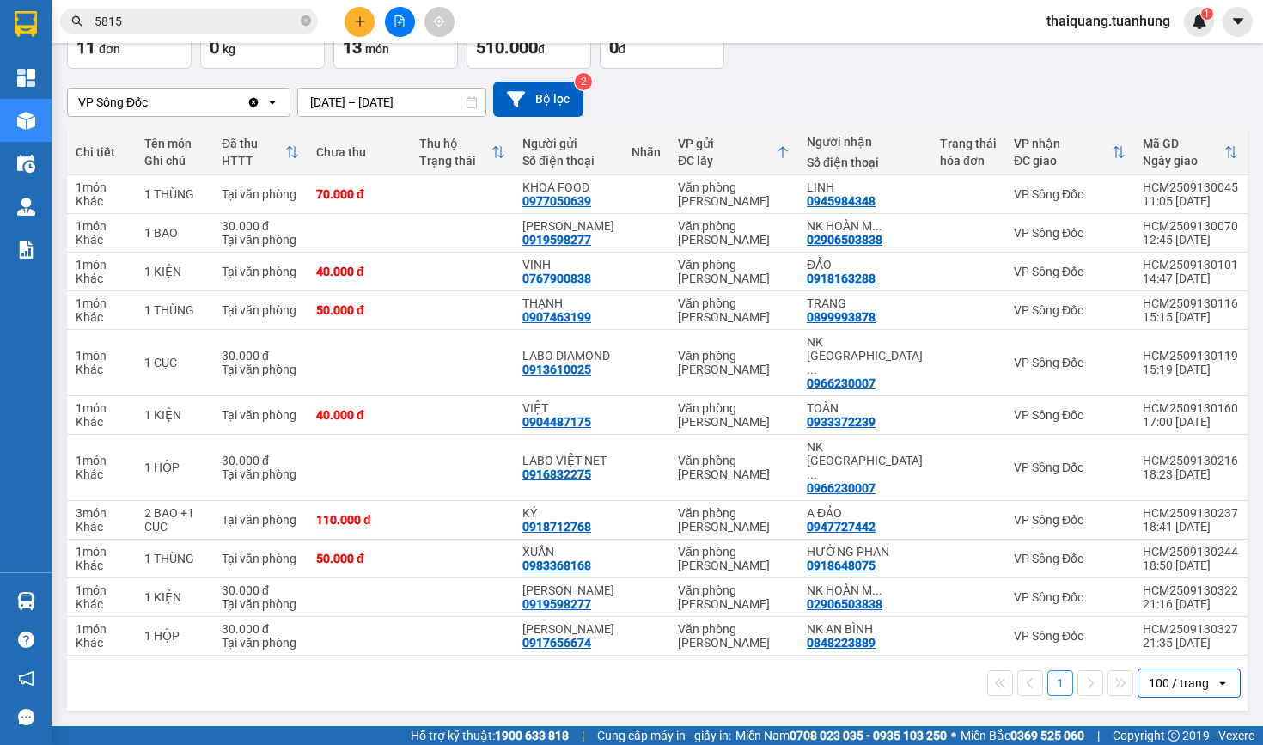
click at [936, 52] on div "Đơn hàng 11 đơn Khối lượng 0 kg Số lượng 13 món Đã thu 510.000 đ Chưa thu 0 đ" at bounding box center [657, 38] width 1180 height 62
